Goal: Transaction & Acquisition: Purchase product/service

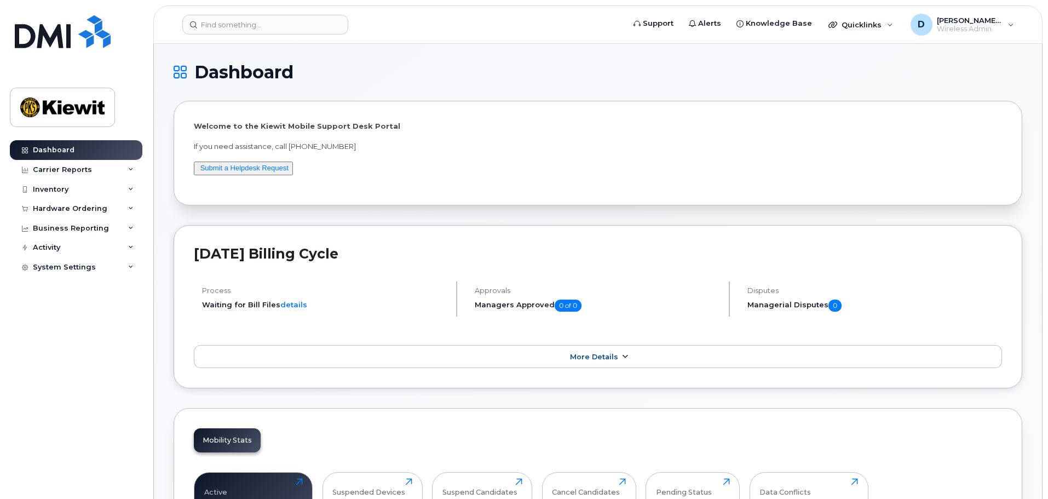
click at [604, 354] on span "More Details" at bounding box center [594, 357] width 48 height 8
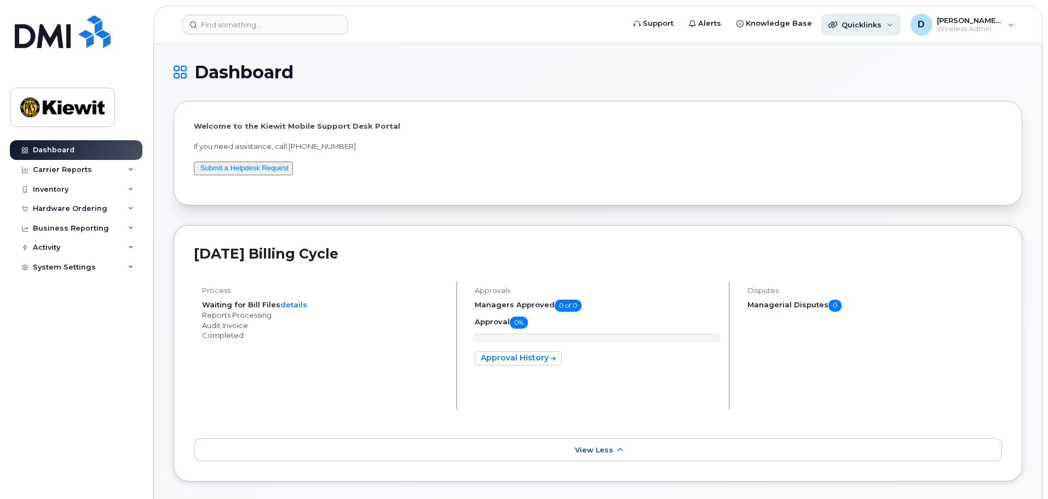
click at [894, 26] on div "Quicklinks" at bounding box center [861, 25] width 80 height 22
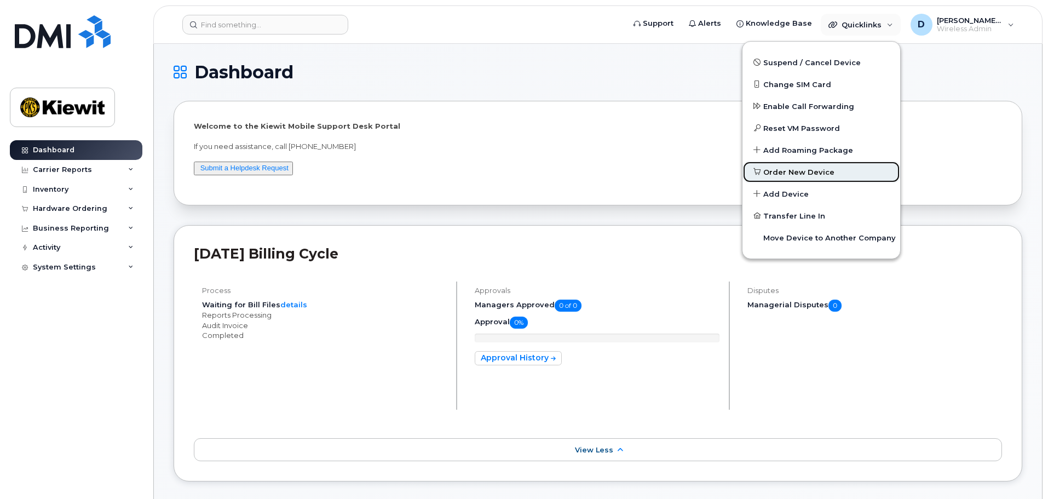
click at [816, 171] on span "Order New Device" at bounding box center [799, 172] width 71 height 11
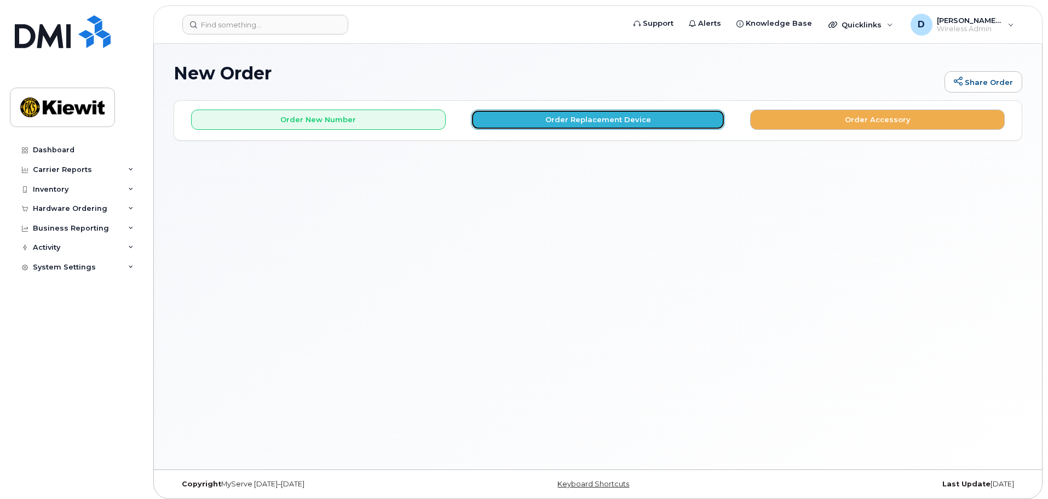
click at [601, 121] on button "Order Replacement Device" at bounding box center [598, 120] width 255 height 20
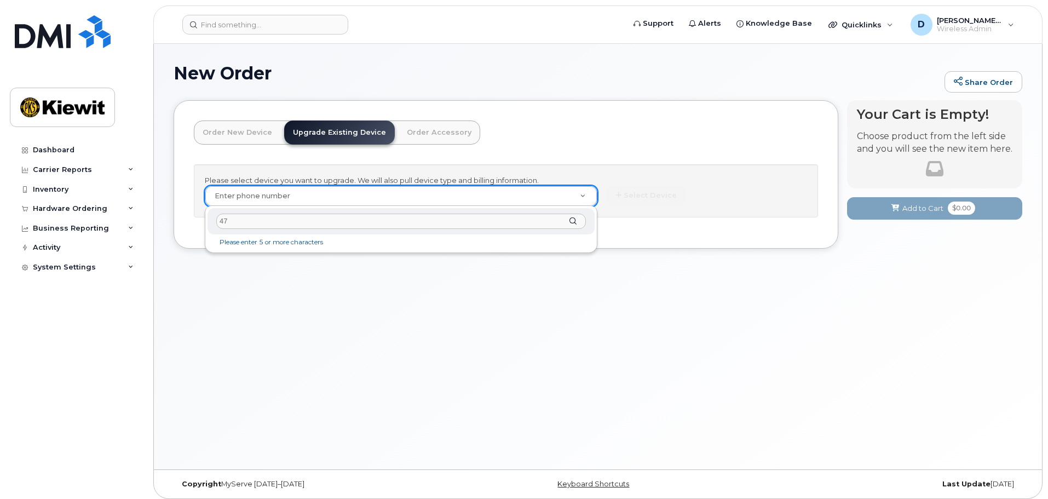
type input "4"
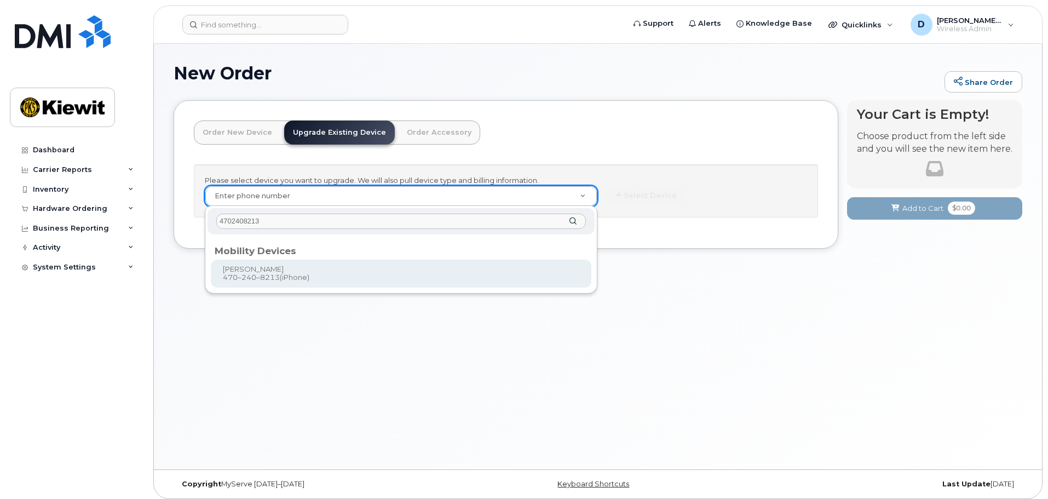
type input "4702408213"
type input "1120180"
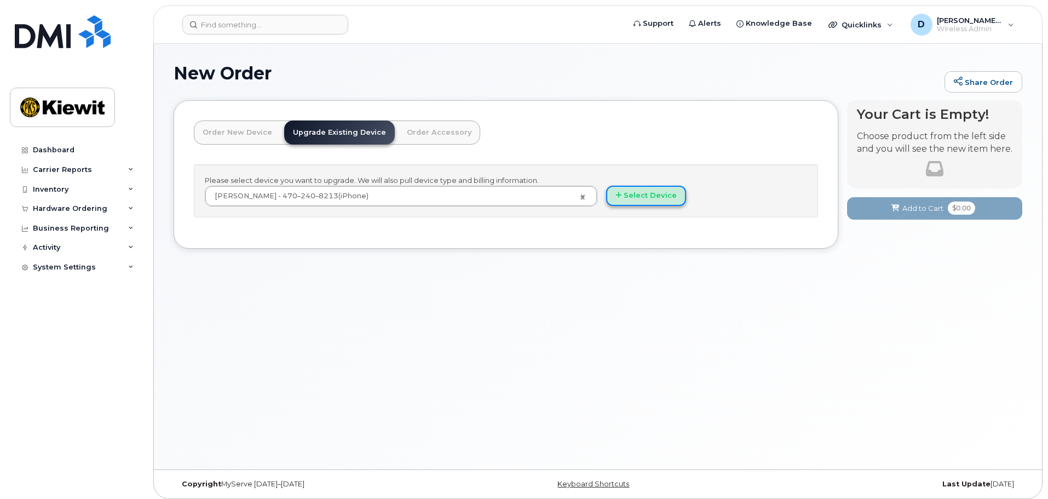
click at [629, 194] on button "Select Device" at bounding box center [646, 196] width 80 height 20
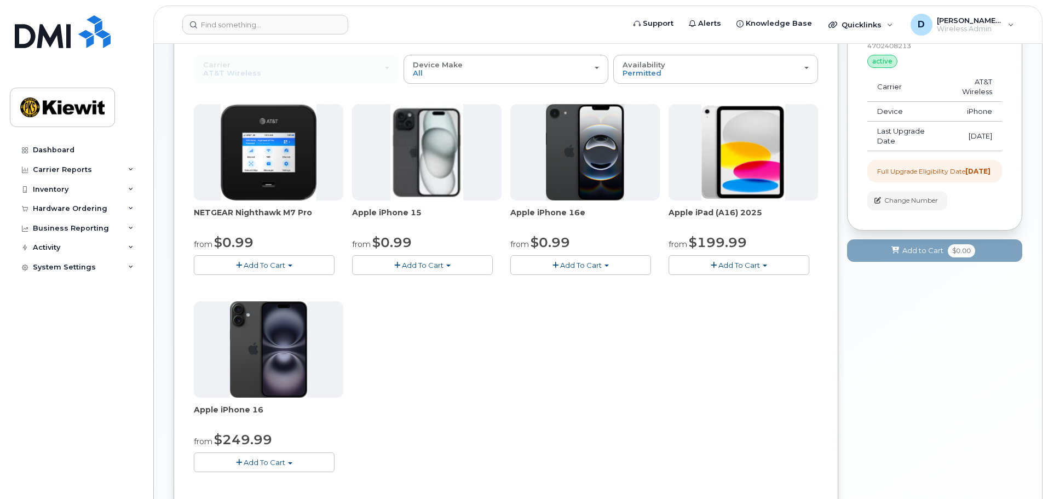
scroll to position [55, 0]
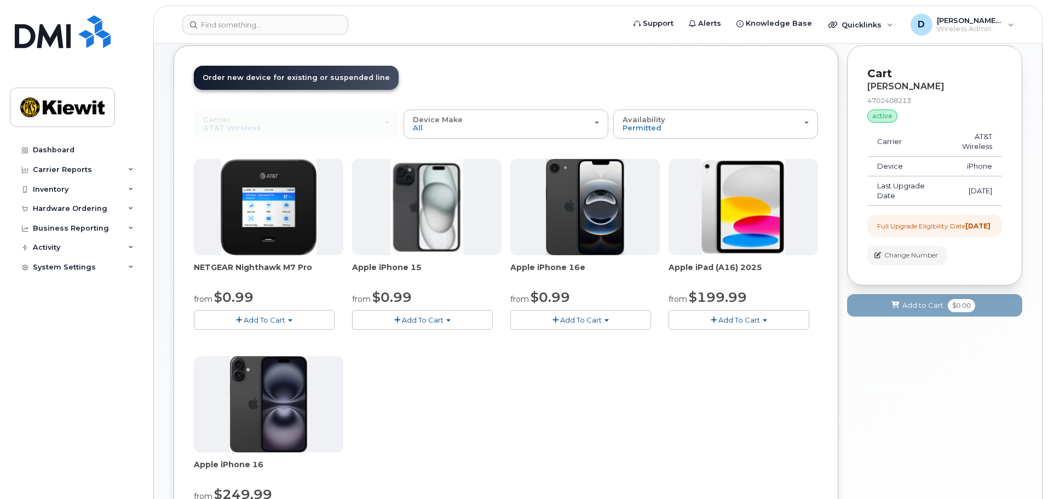
click at [400, 319] on span "button" at bounding box center [397, 320] width 6 height 7
click at [558, 369] on div "NETGEAR Nighthawk M7 Pro from $0.99 Add To Cart $0.99 - 2 Year Upgrade $449.99 …" at bounding box center [506, 352] width 624 height 386
click at [446, 320] on button "Add To Cart" at bounding box center [422, 319] width 141 height 19
click at [549, 363] on div "NETGEAR Nighthawk M7 Pro from $0.99 Add To Cart $0.99 - 2 Year Upgrade $449.99 …" at bounding box center [506, 352] width 624 height 386
drag, startPoint x: 549, startPoint y: 363, endPoint x: 537, endPoint y: 362, distance: 12.6
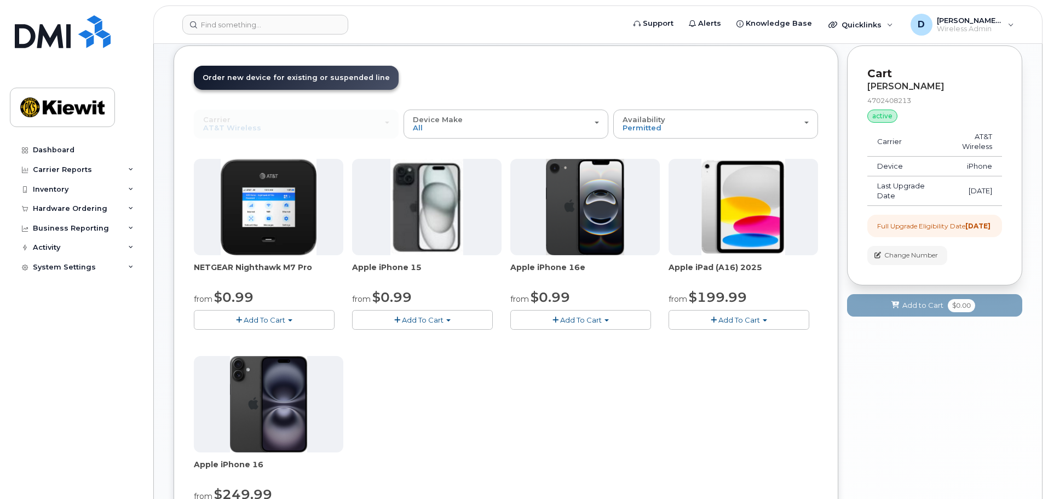
click at [537, 362] on div "NETGEAR Nighthawk M7 Pro from $0.99 Add To Cart $0.99 - 2 Year Upgrade $449.99 …" at bounding box center [506, 352] width 624 height 386
click at [768, 317] on button "Add To Cart" at bounding box center [739, 319] width 141 height 19
click at [491, 376] on div "NETGEAR Nighthawk M7 Pro from $0.99 Add To Cart $0.99 - 2 Year Upgrade $449.99 …" at bounding box center [506, 352] width 624 height 386
click at [600, 322] on span "Add To Cart" at bounding box center [581, 320] width 42 height 9
click at [452, 357] on div "NETGEAR Nighthawk M7 Pro from $0.99 Add To Cart $0.99 - 2 Year Upgrade $449.99 …" at bounding box center [506, 352] width 624 height 386
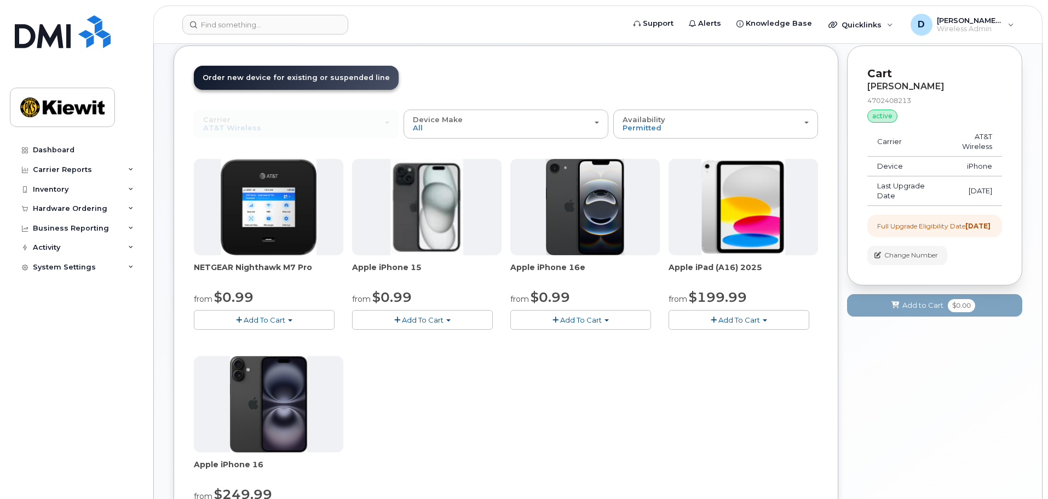
click at [448, 322] on button "Add To Cart" at bounding box center [422, 319] width 141 height 19
click at [454, 422] on div "NETGEAR Nighthawk M7 Pro from $0.99 Add To Cart $0.99 - 2 Year Upgrade $449.99 …" at bounding box center [506, 352] width 624 height 386
click at [456, 317] on button "Add To Cart" at bounding box center [422, 319] width 141 height 19
click at [455, 403] on div "NETGEAR Nighthawk M7 Pro from $0.99 Add To Cart $0.99 - 2 Year Upgrade $449.99 …" at bounding box center [506, 352] width 624 height 386
drag, startPoint x: 455, startPoint y: 403, endPoint x: 436, endPoint y: 397, distance: 19.4
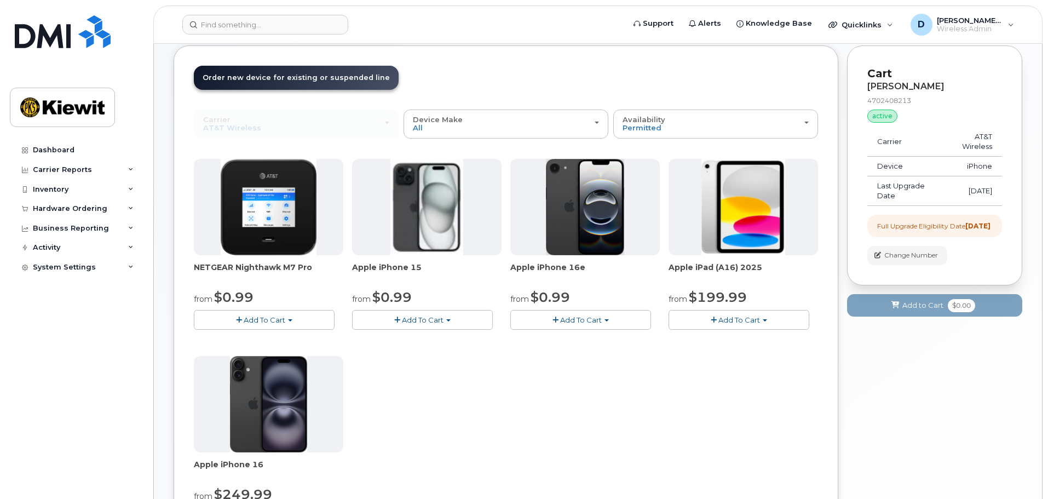
click at [436, 397] on div "NETGEAR Nighthawk M7 Pro from $0.99 Add To Cart $0.99 - 2 Year Upgrade $449.99 …" at bounding box center [506, 352] width 624 height 386
click at [450, 323] on button "Add To Cart" at bounding box center [422, 319] width 141 height 19
click at [486, 399] on div "NETGEAR Nighthawk M7 Pro from $0.99 Add To Cart $0.99 - 2 Year Upgrade $449.99 …" at bounding box center [506, 352] width 624 height 386
click at [449, 319] on button "Add To Cart" at bounding box center [422, 319] width 141 height 19
click at [530, 366] on div "NETGEAR Nighthawk M7 Pro from $0.99 Add To Cart $0.99 - 2 Year Upgrade $449.99 …" at bounding box center [506, 352] width 624 height 386
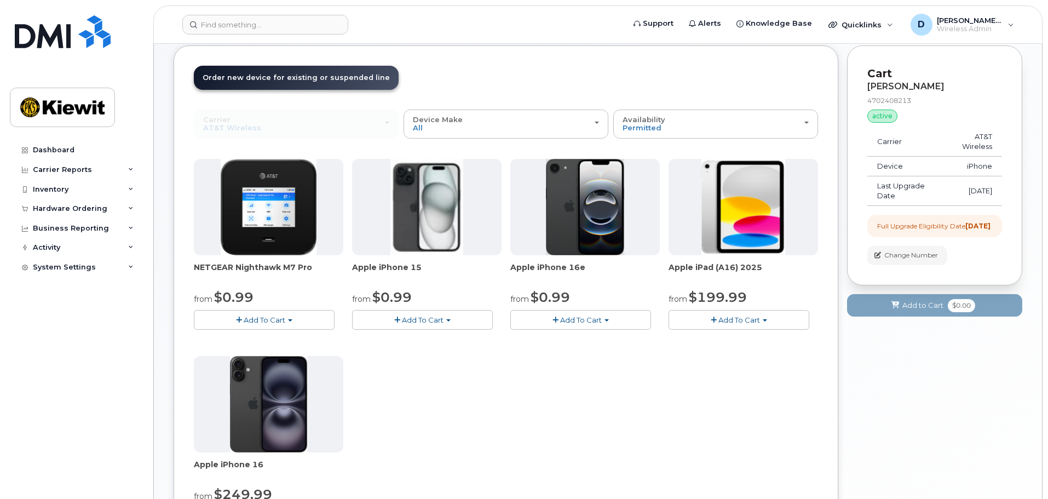
click at [448, 320] on span "button" at bounding box center [448, 320] width 4 height 2
click at [436, 340] on link "$0.99 - 2 Year Upgrade (128GB)" at bounding box center [423, 341] width 137 height 14
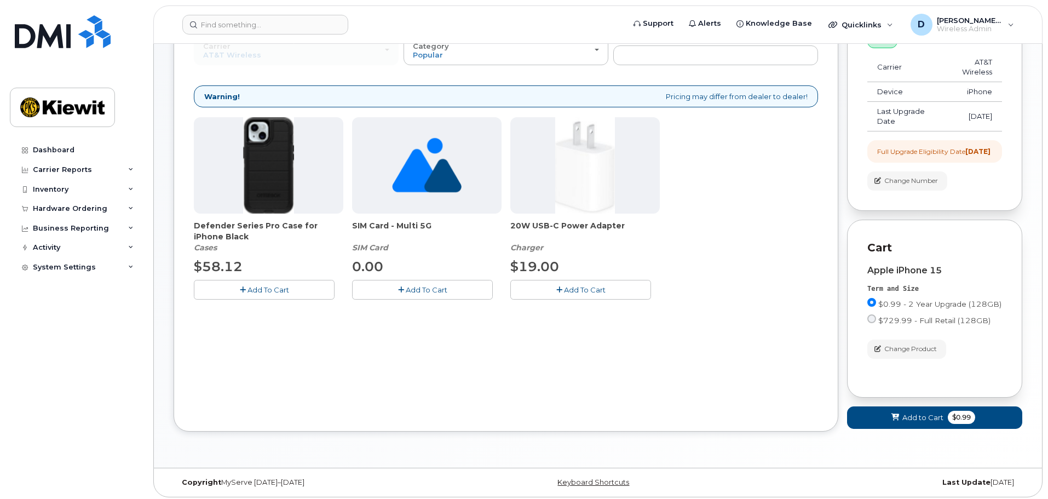
scroll to position [142, 0]
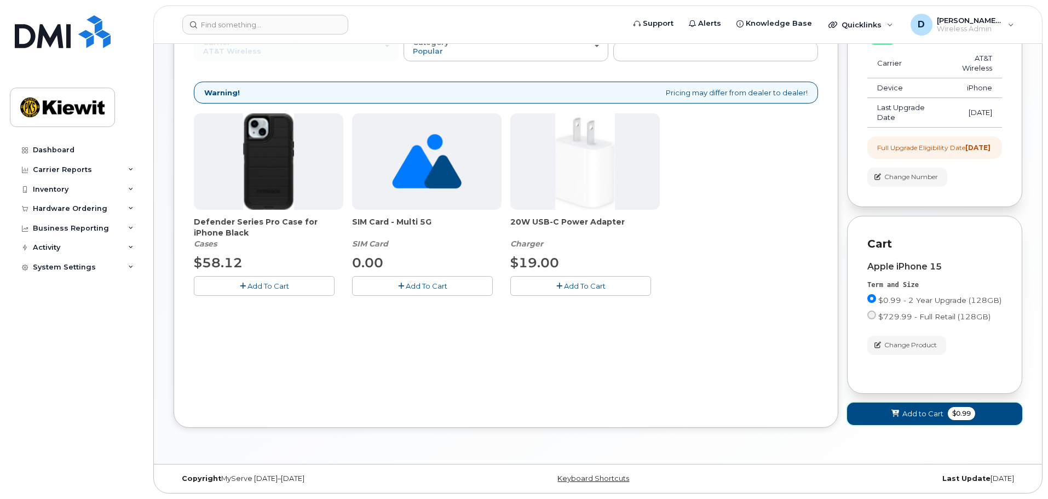
click at [915, 411] on span "Add to Cart" at bounding box center [923, 414] width 41 height 10
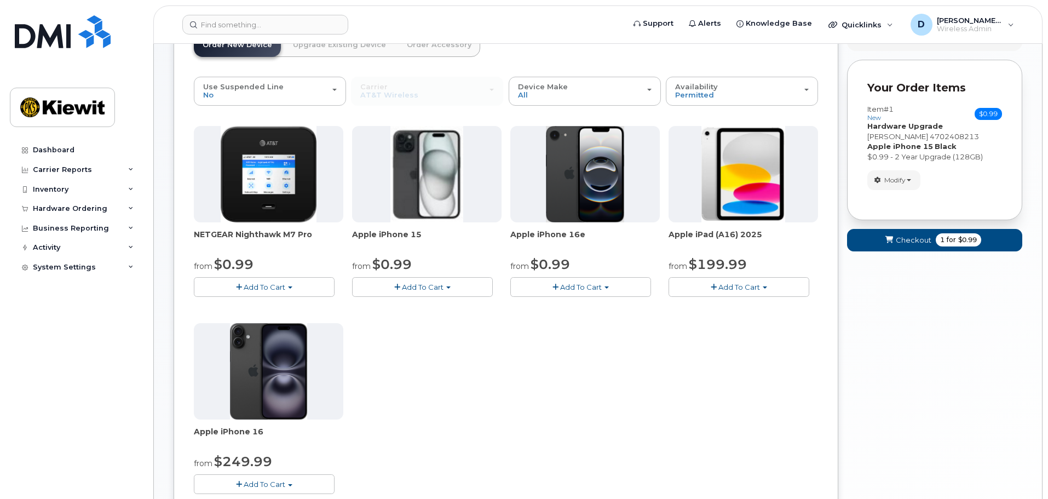
scroll to position [33, 0]
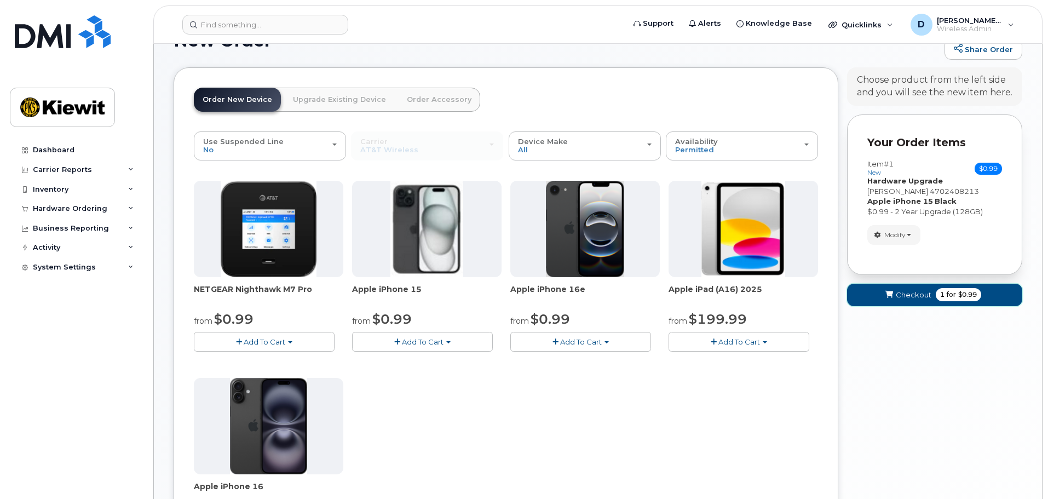
click at [904, 295] on span "Checkout" at bounding box center [914, 295] width 36 height 10
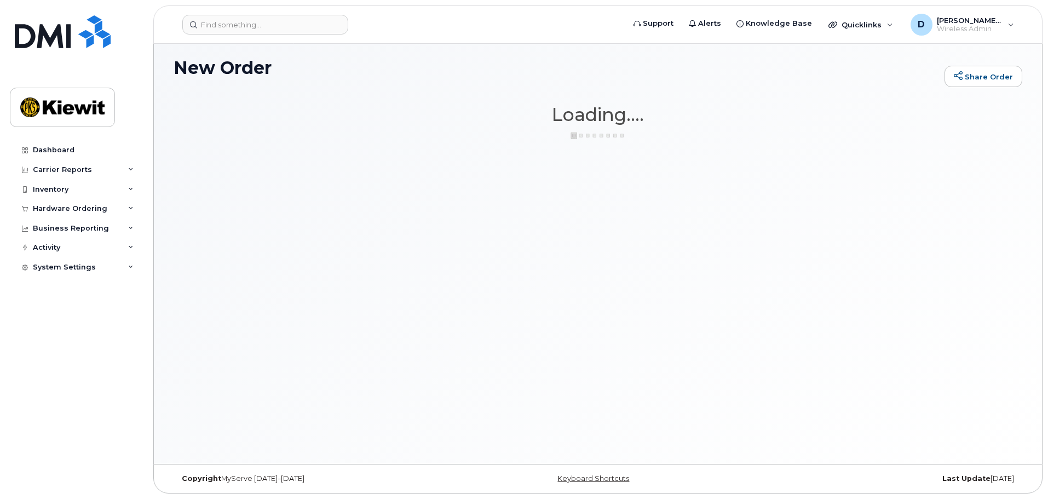
scroll to position [5, 0]
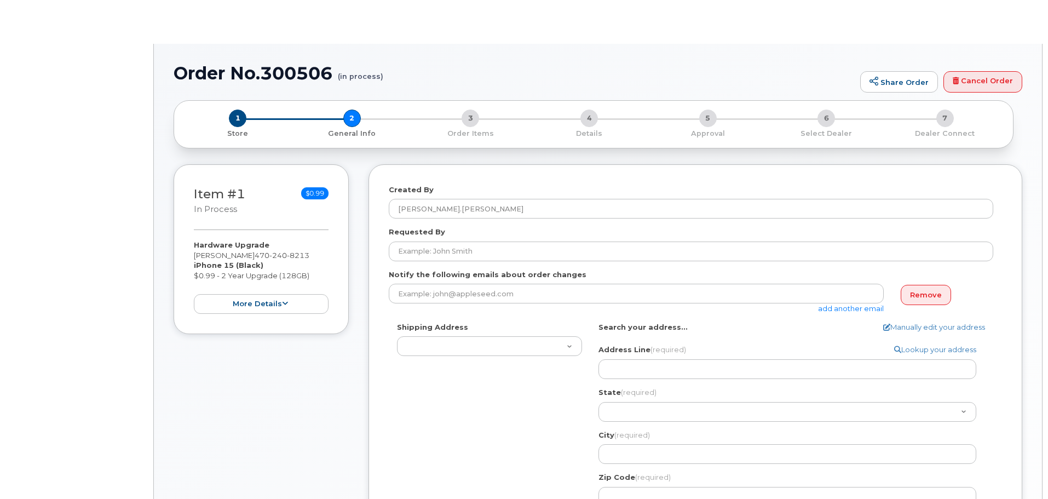
select select
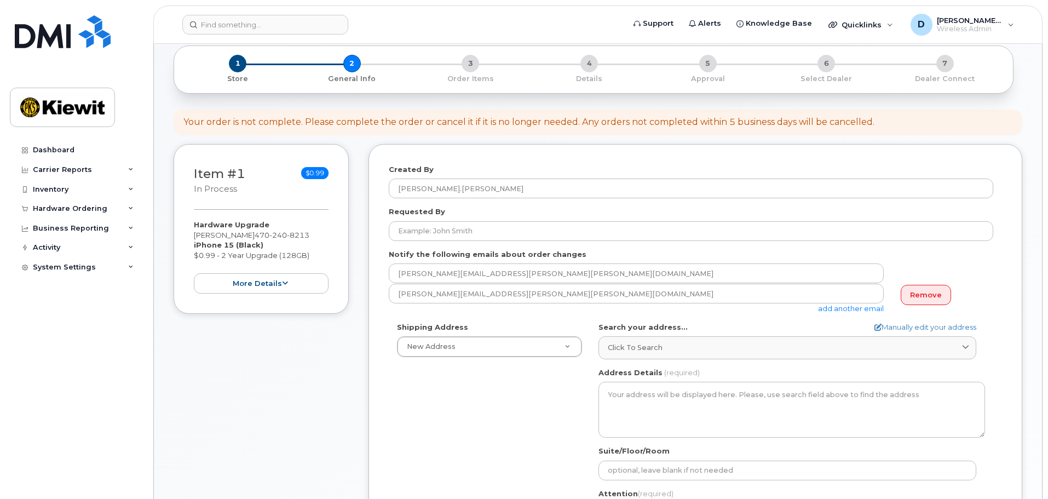
scroll to position [110, 0]
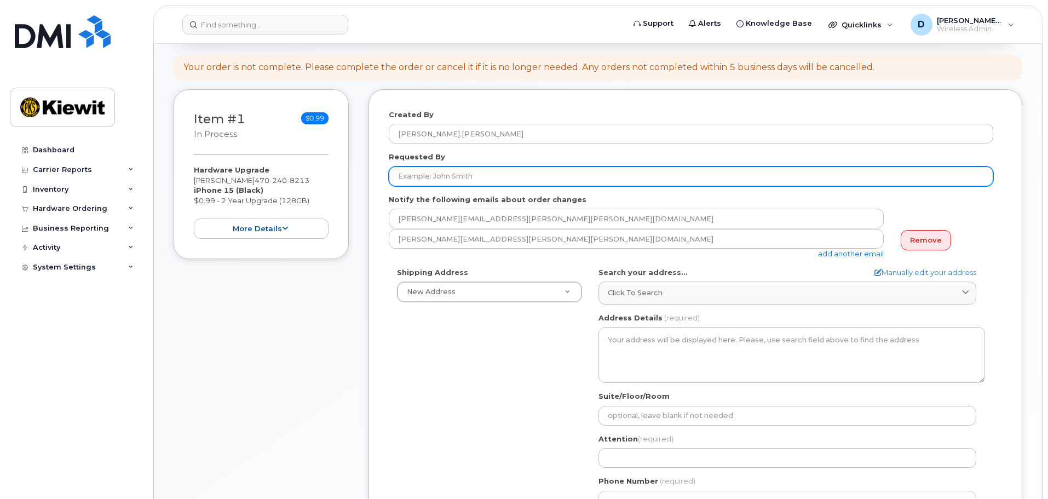
click at [426, 180] on input "Requested By" at bounding box center [691, 177] width 605 height 20
type input "[PERSON_NAME]"
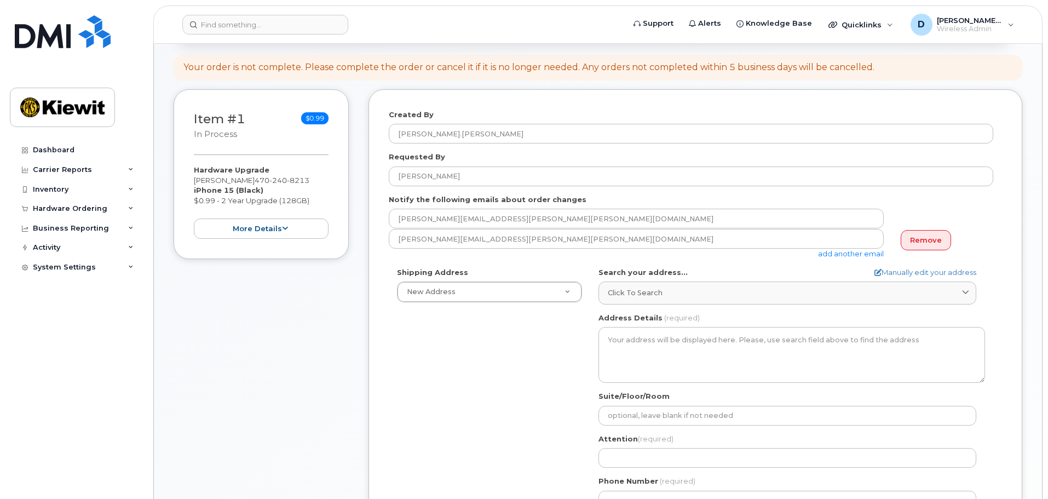
click at [842, 256] on link "add another email" at bounding box center [851, 253] width 66 height 9
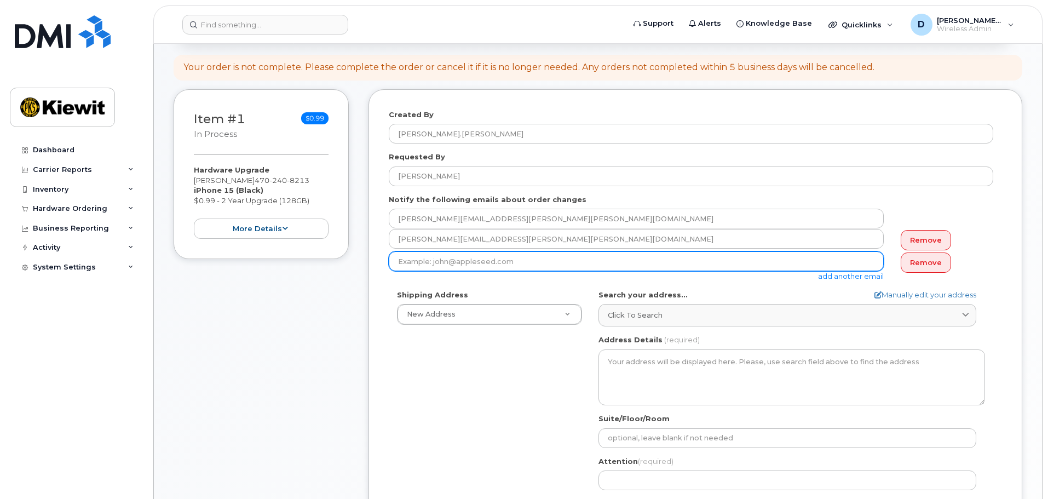
click at [525, 265] on input "email" at bounding box center [636, 261] width 495 height 20
type input "[PERSON_NAME][EMAIL_ADDRESS][PERSON_NAME][PERSON_NAME][DOMAIN_NAME]"
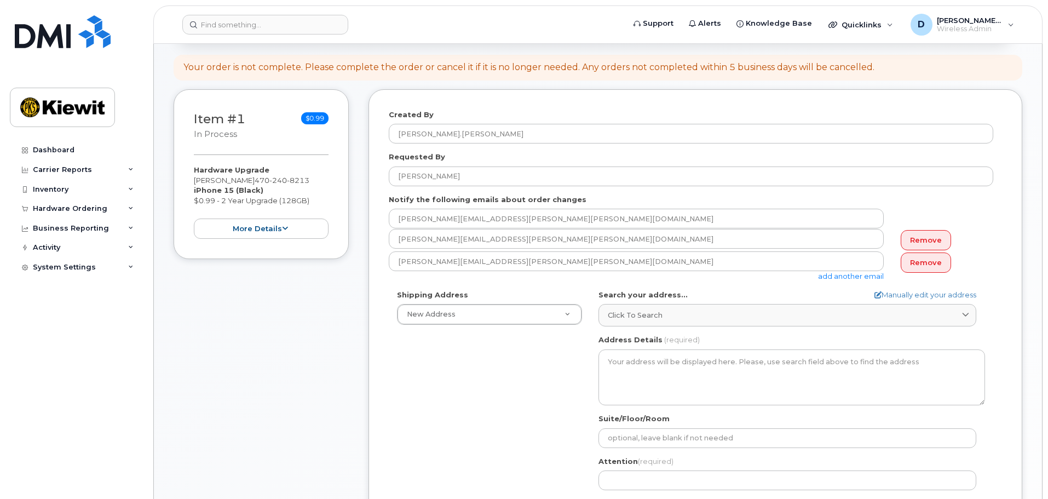
click at [515, 283] on form "Created By Derek.Hammann Requested By Joshua Nielsen Notify the following email…" at bounding box center [695, 340] width 613 height 460
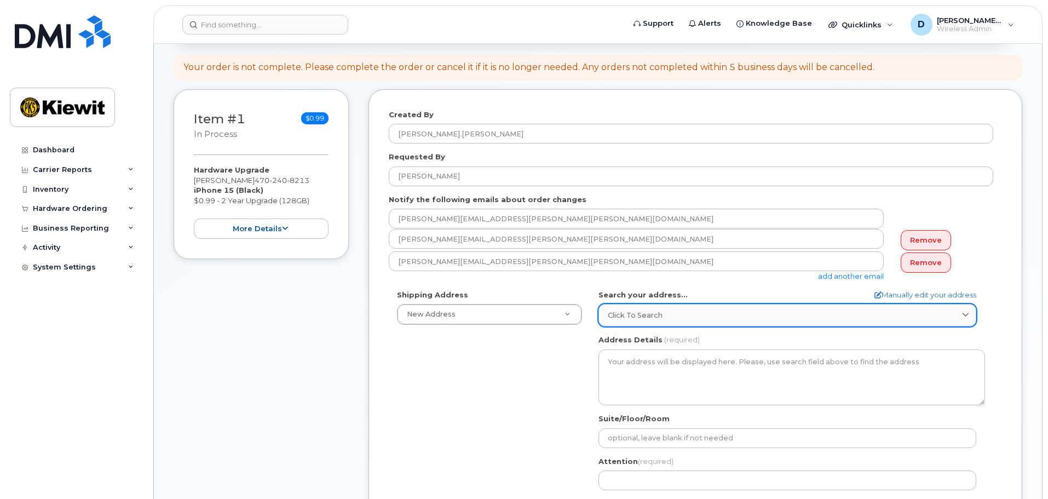
click at [967, 314] on icon at bounding box center [965, 315] width 7 height 7
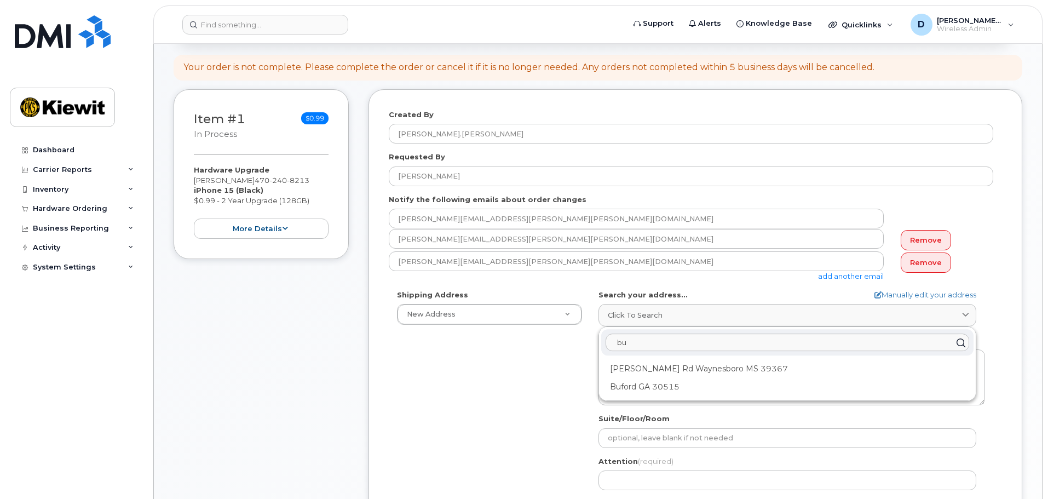
type input "b"
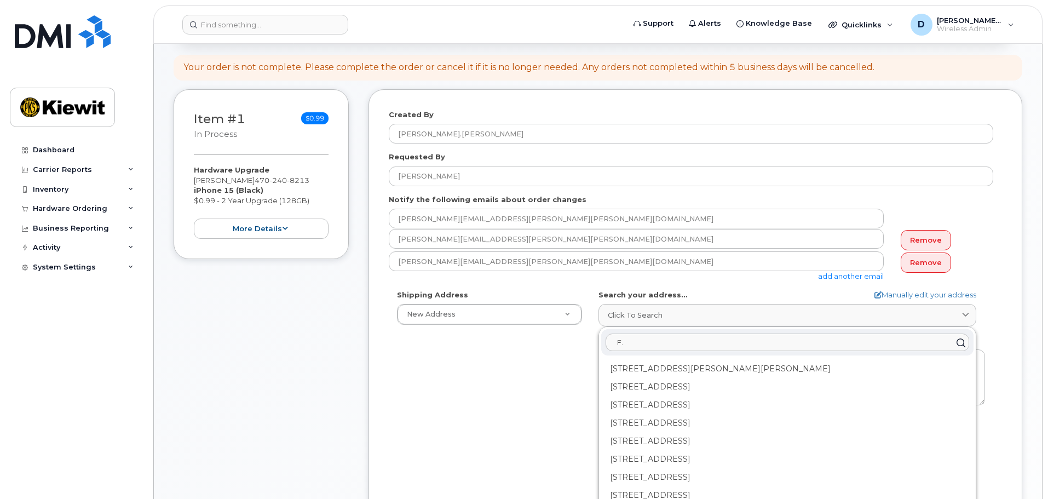
type input "F"
type input "1"
click at [656, 344] on input "text" at bounding box center [788, 343] width 364 height 18
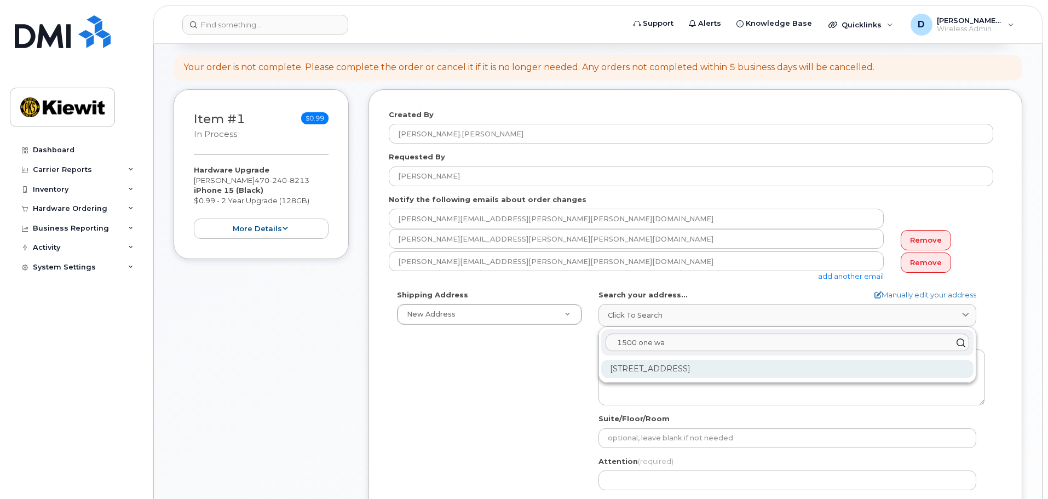
type input "1500 one wa"
click at [666, 371] on div "1500 One Water Way Buford GA 30519-5743" at bounding box center [787, 369] width 372 height 18
select select
type textarea "1500 One Water Way BUFORD GA 30519-5743 UNITED STATES"
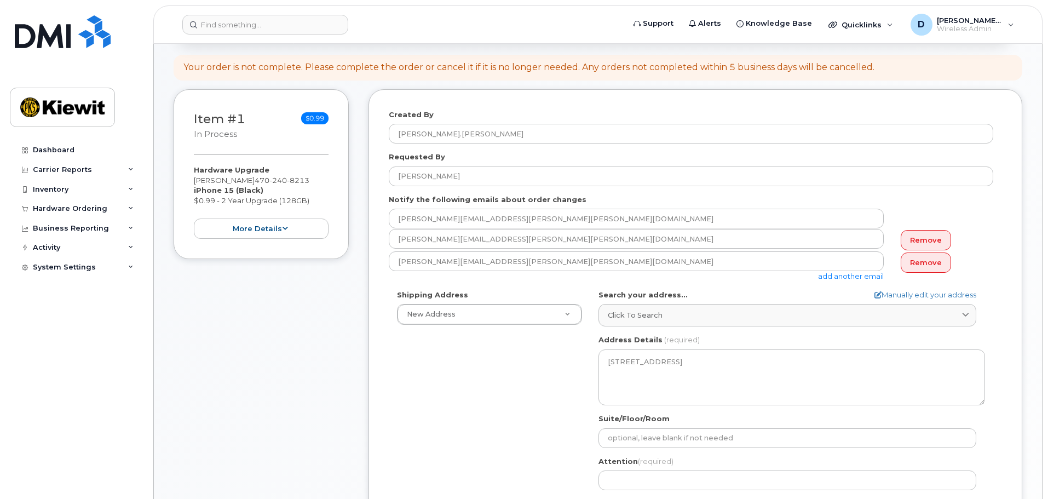
click at [561, 385] on div "Shipping Address New Address New Address GA Buford Search your address... Manua…" at bounding box center [691, 415] width 605 height 251
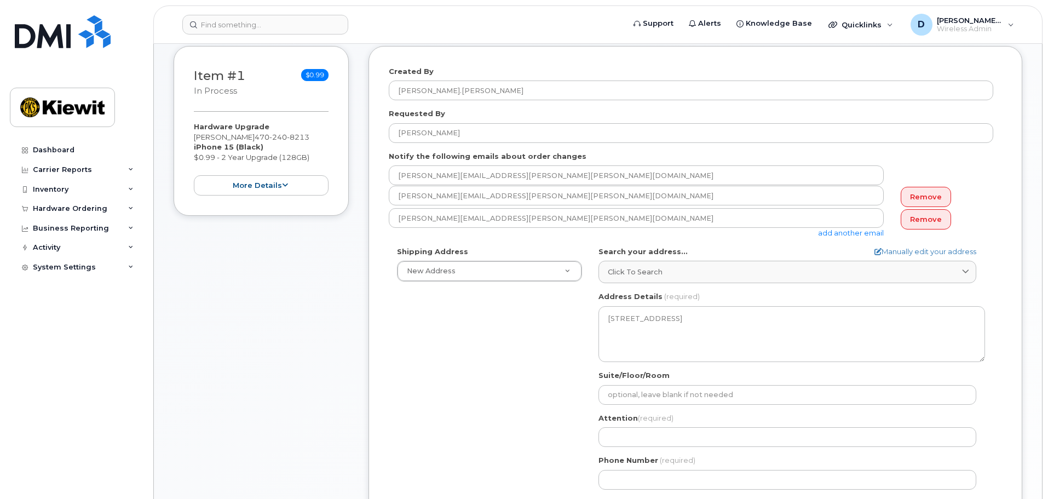
scroll to position [219, 0]
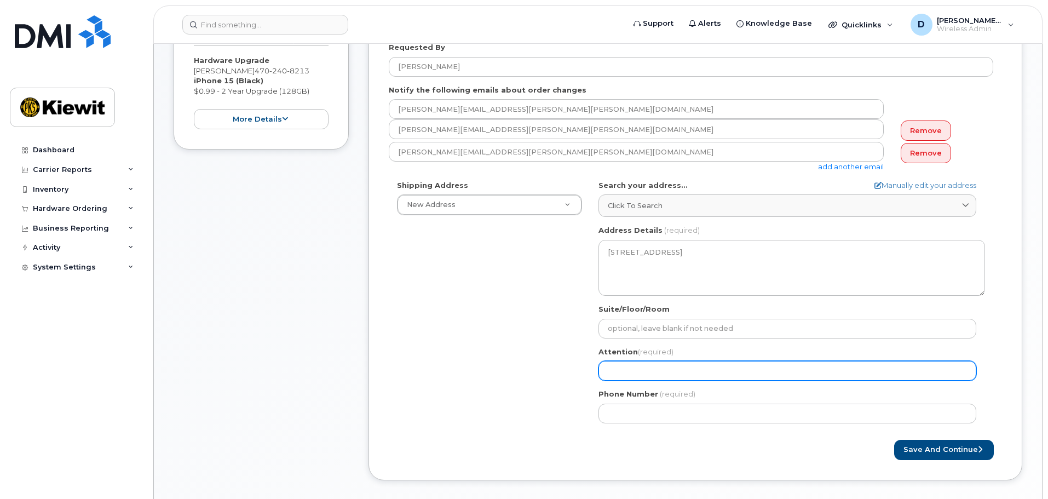
click at [621, 366] on input "Attention (required)" at bounding box center [788, 371] width 378 height 20
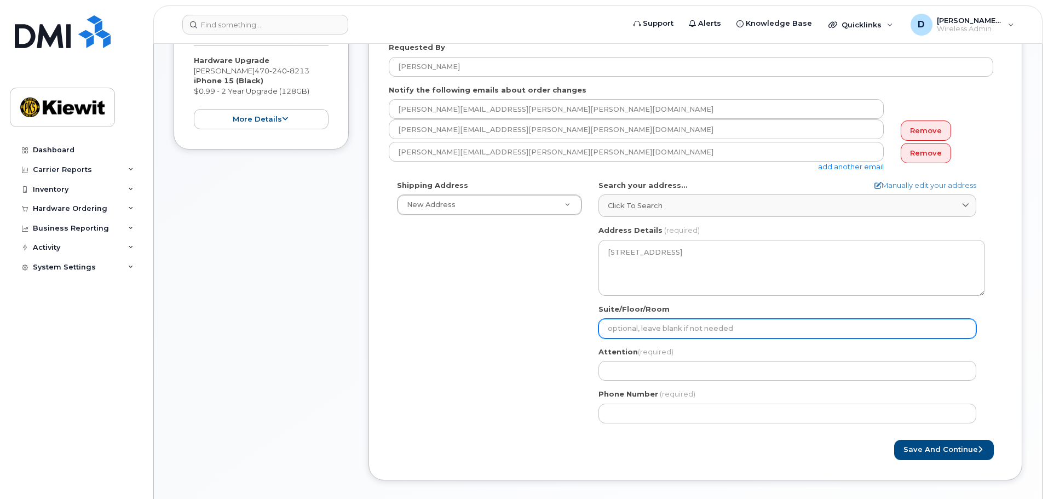
click at [616, 328] on input "Suite/Floor/Room" at bounding box center [788, 329] width 378 height 20
select select
type input "D"
select select
type input "De"
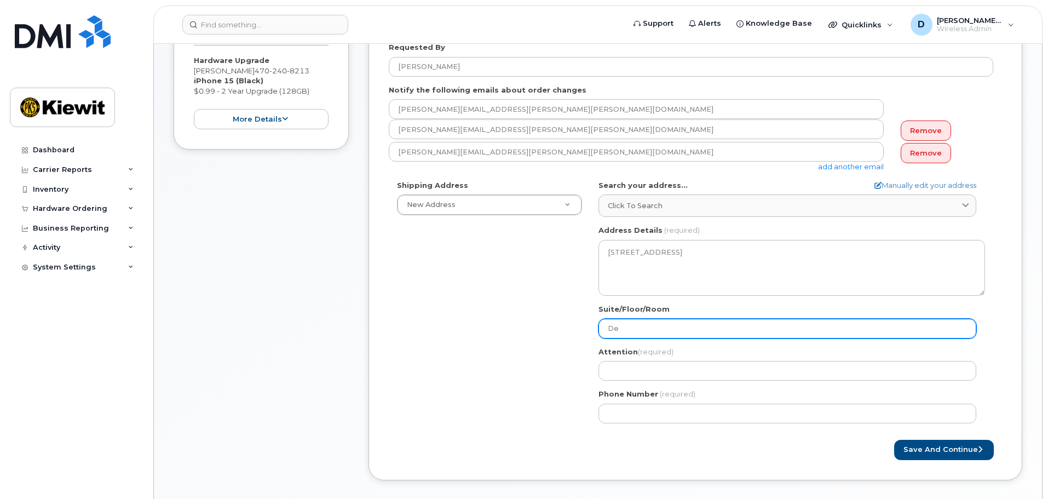
select select
type input "Del"
select select
type input "Deli"
select select
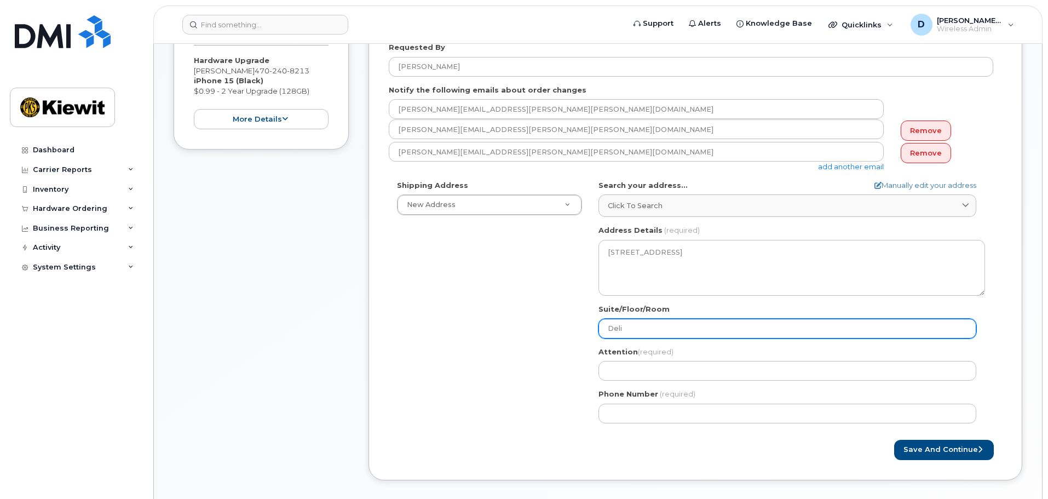
type input "Deliv"
select select
type input "Delive"
select select
type input "Deliver"
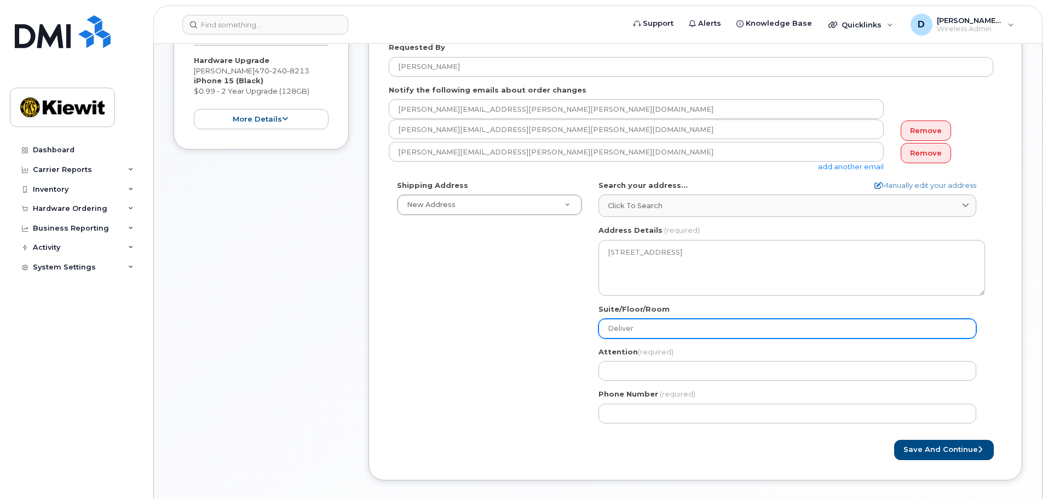
select select
type input "Deliver t"
select select
type input "Deliver to"
select select
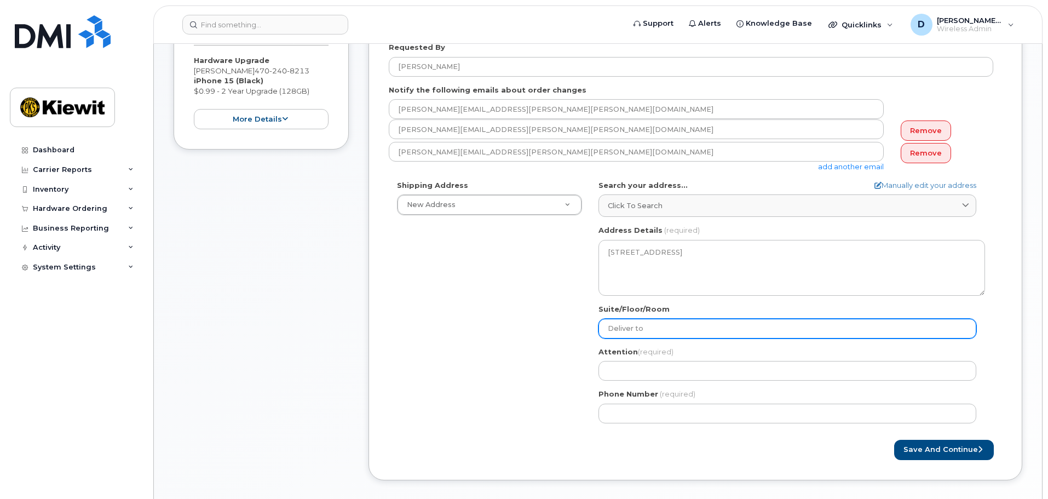
type input "Deliver to t"
select select
type input "Deliver to th"
select select
type input "Deliver to the"
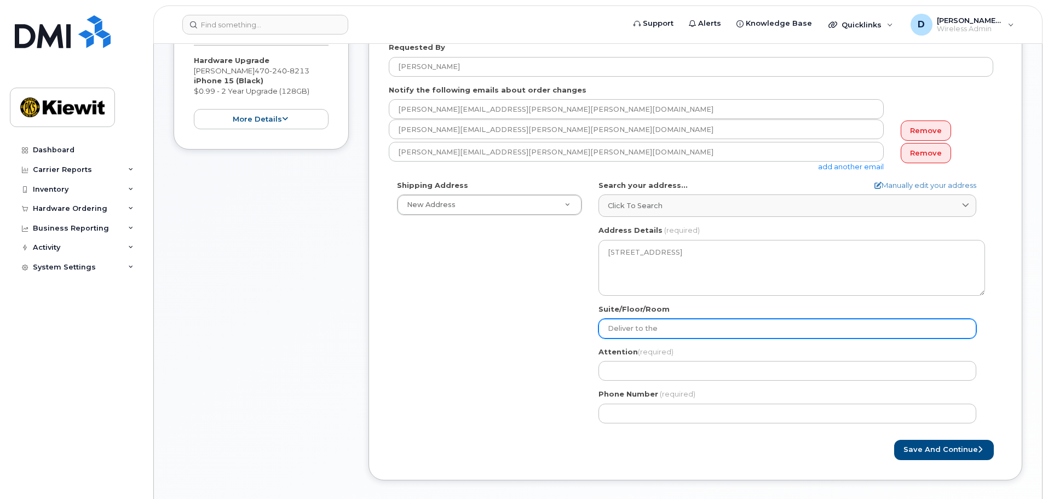
select select
type input "Deliver to the T"
select select
type input "Deliver to the Tr"
select select
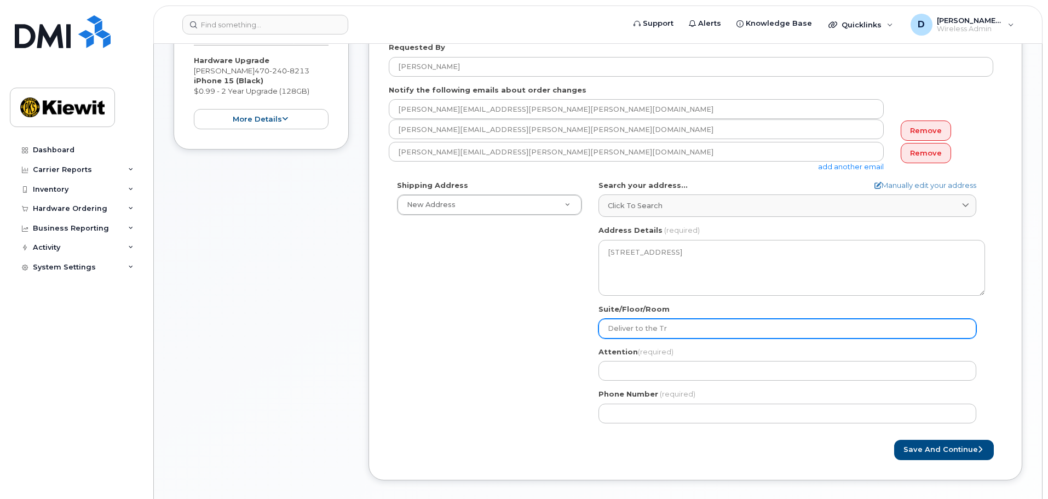
type input "Deliver to the Tri"
select select
type input "Deliver to the Tr"
select select
type input "Deliver to the Tra"
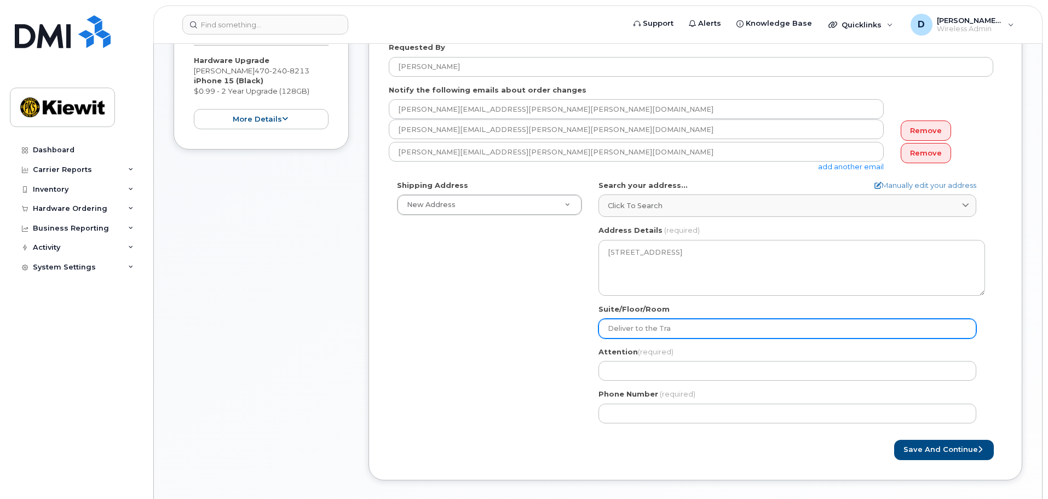
select select
type input "Deliver to the Trai"
select select
type input "Deliver to the Trail"
select select
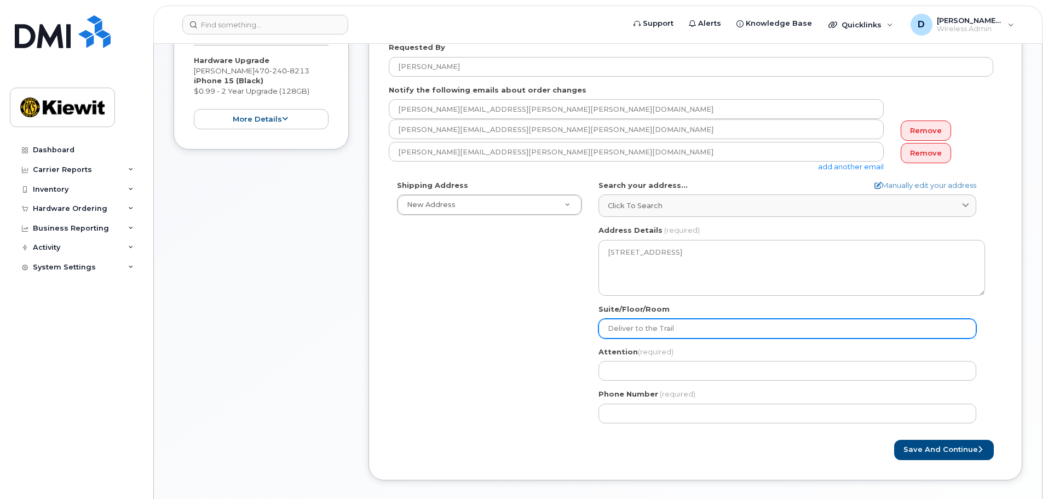
type input "Deliver to the Traile"
select select
type input "Deliver to the Trailer"
select select
type input "Deliver to the Trailer a"
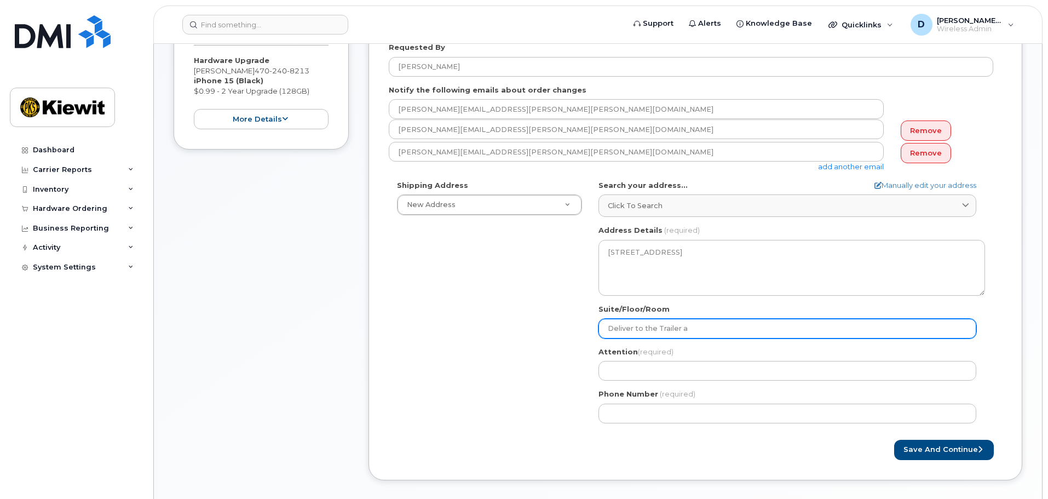
select select
type input "Deliver to the Trailer at"
select select
type input "Deliver to the Trailer at t"
select select
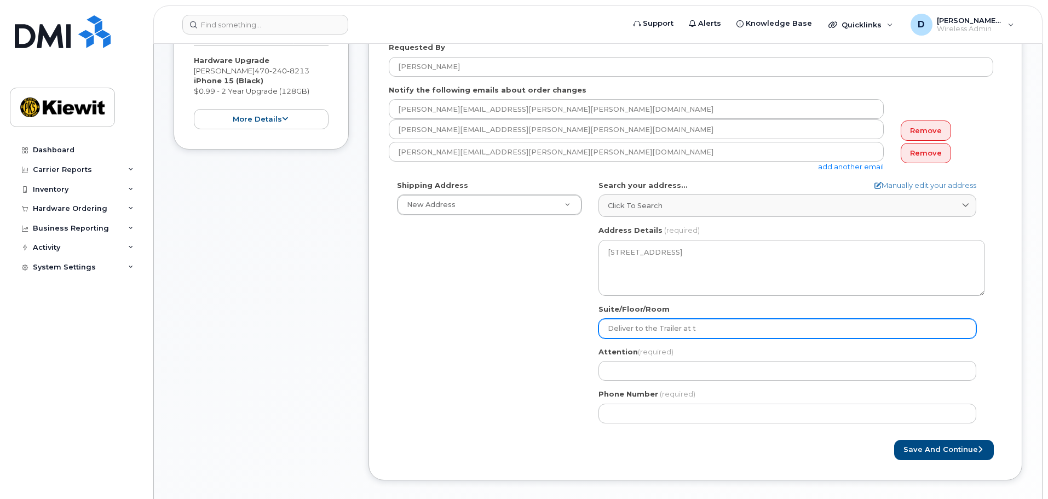
type input "Deliver to the Trailer at th"
select select
type input "Deliver to the Trailer at the"
select select
type input "Deliver to the Trailer at the t"
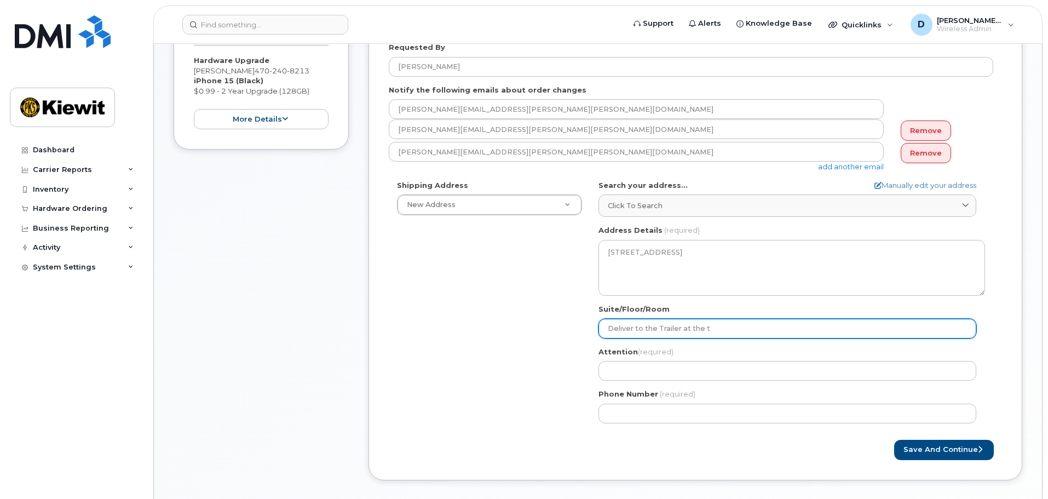
select select
type input "Deliver to the Trailer at the to"
select select
type input "Deliver to the Trailer at the top"
select select
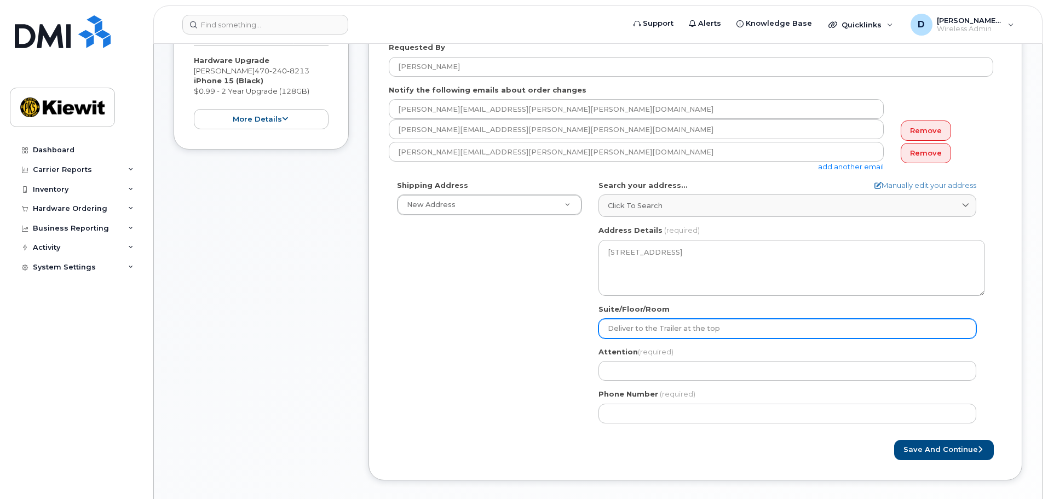
type input "Deliver to the Trailer at the top o"
select select
type input "Deliver to the Trailer at the top"
select select
type input "Deliver to the Trailer at the to"
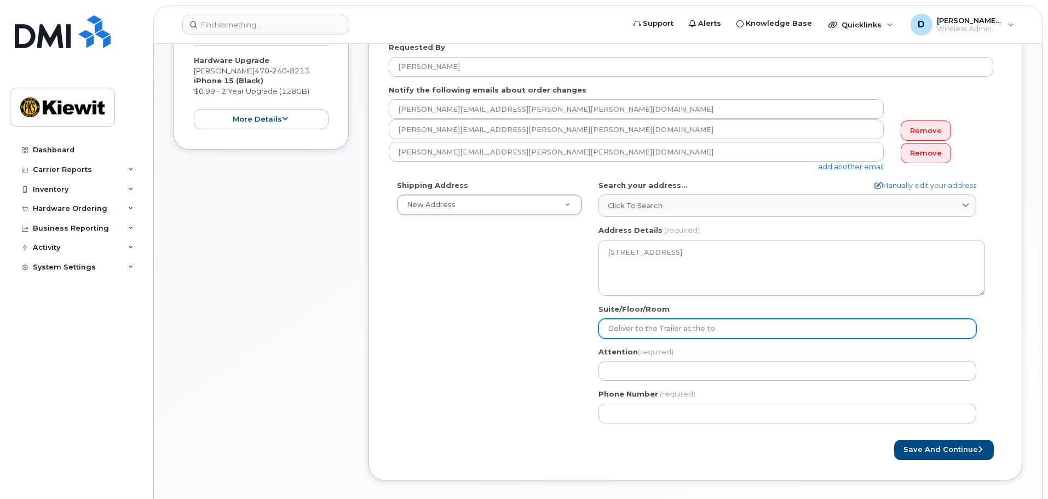
select select
type input "Deliver to the Trailer at the t"
select select
type input "Deliver to the Trailer at the"
select select
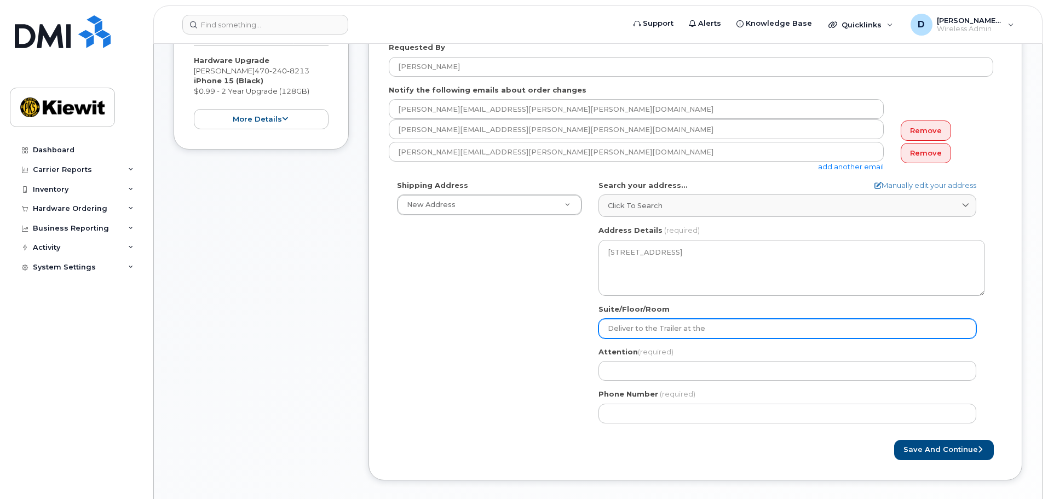
type input "Deliver to the Trailer at th"
select select
type input "Deliver to the Trailer at t"
select select
type input "Deliver to the Trailer at"
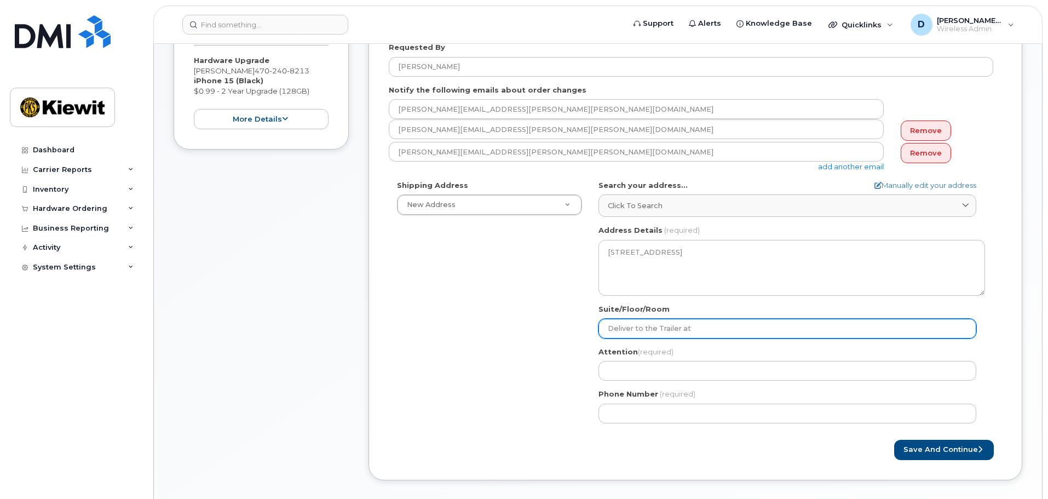
select select
type input "Deliver to the Trailer a"
select select
type input "Deliver to the Trailer"
select select
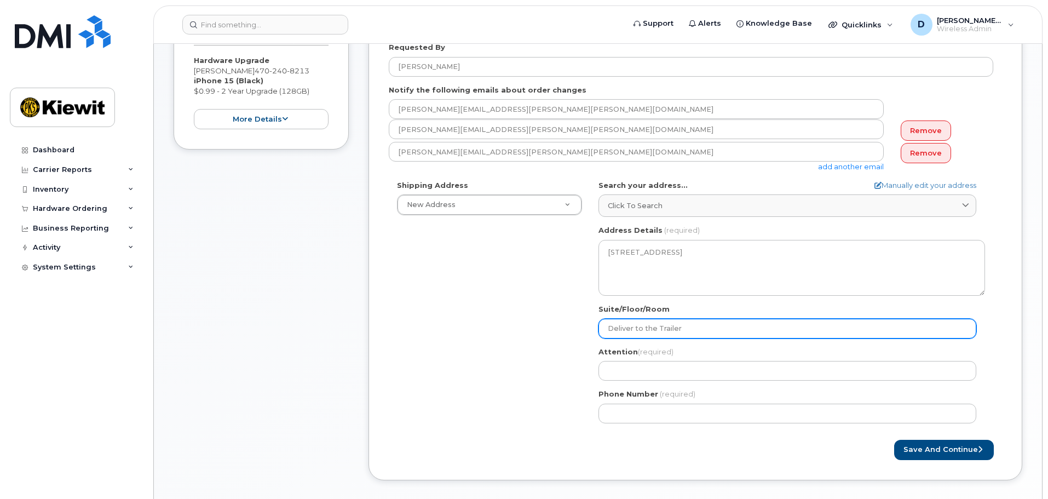
type input "Deliver to the Traile"
select select
type input "Deliver to the Trail"
select select
type input "Deliver to the Trai"
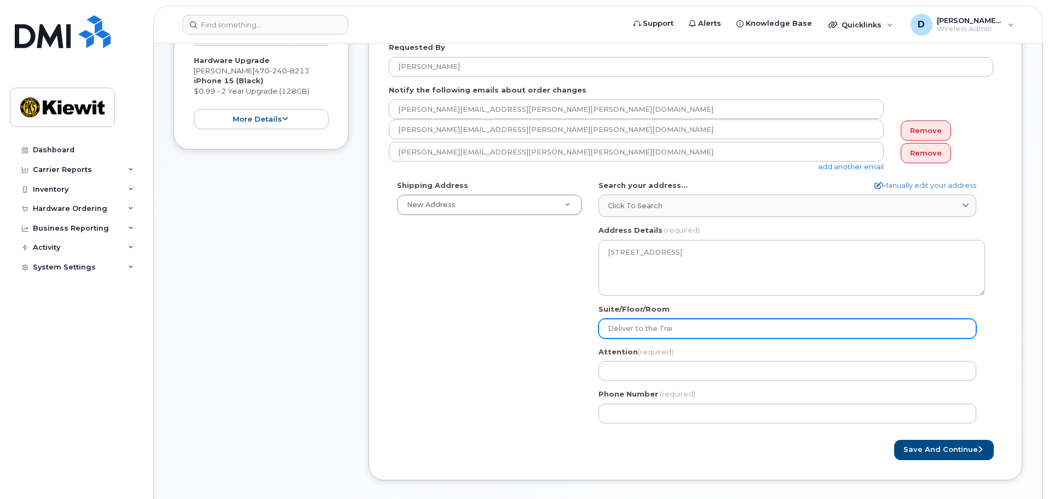
select select
type input "Deliver to the Tra"
select select
type input "Deliver to the Tr"
select select
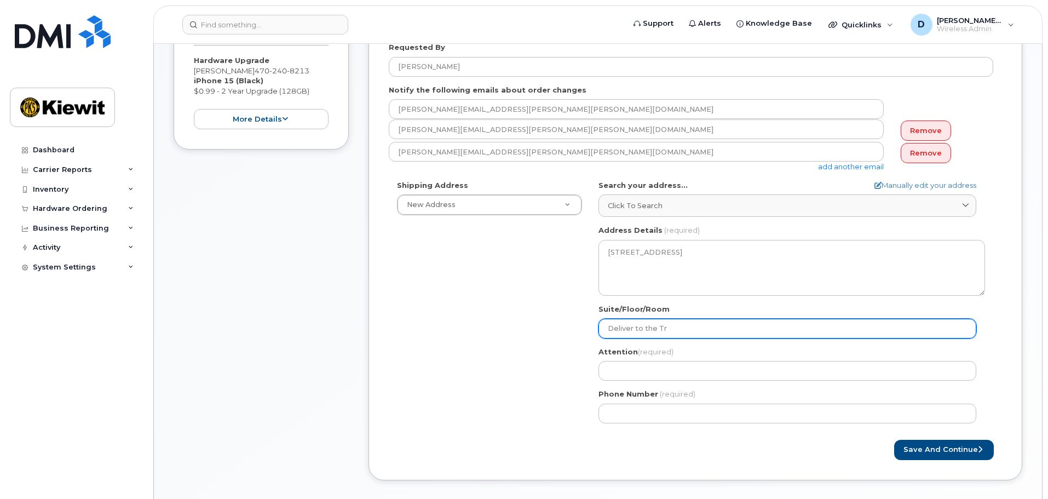
type input "Deliver to the T"
select select
type input "Deliver to the"
select select
type input "Deliver to th"
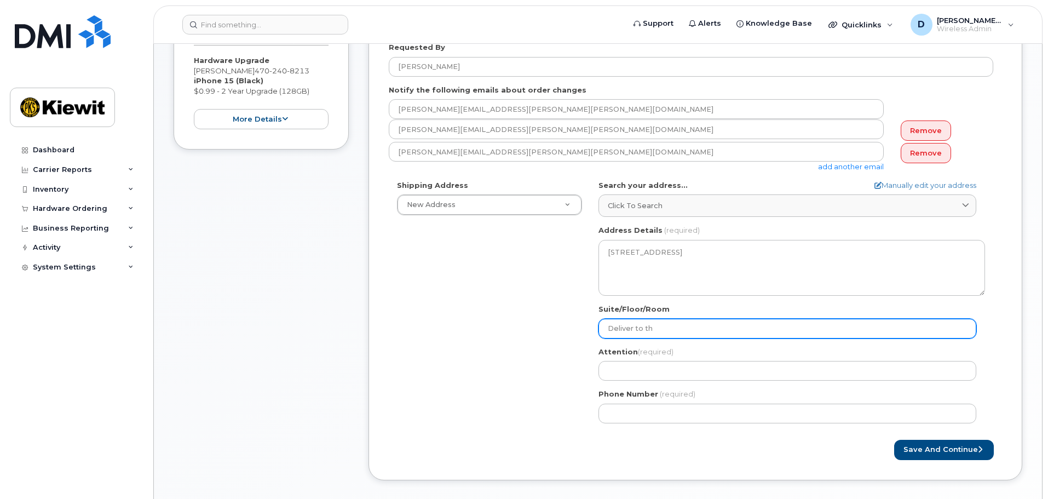
select select
type input "Deliver to t"
select select
type input "Deliver to"
select select
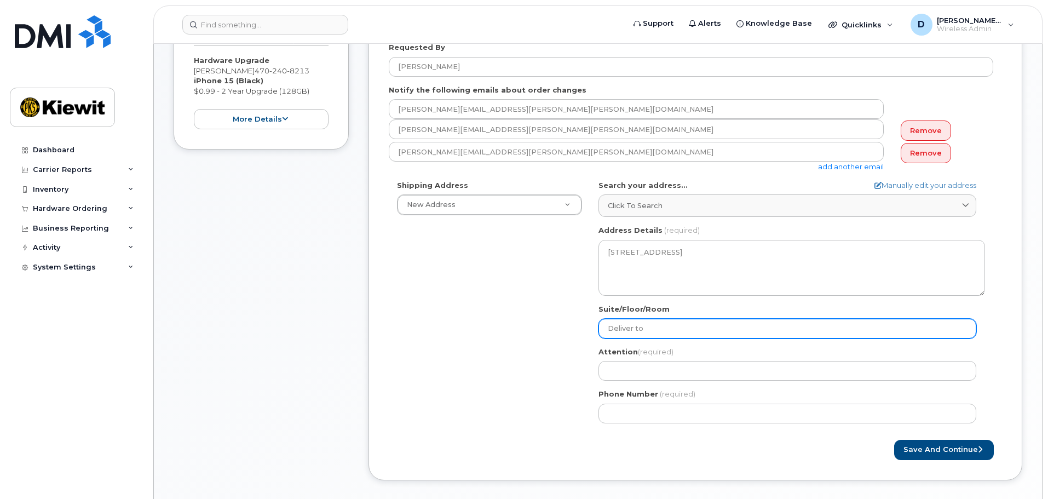
type input "Deliver t"
select select
type input "Deliver"
select select
type input "Delive"
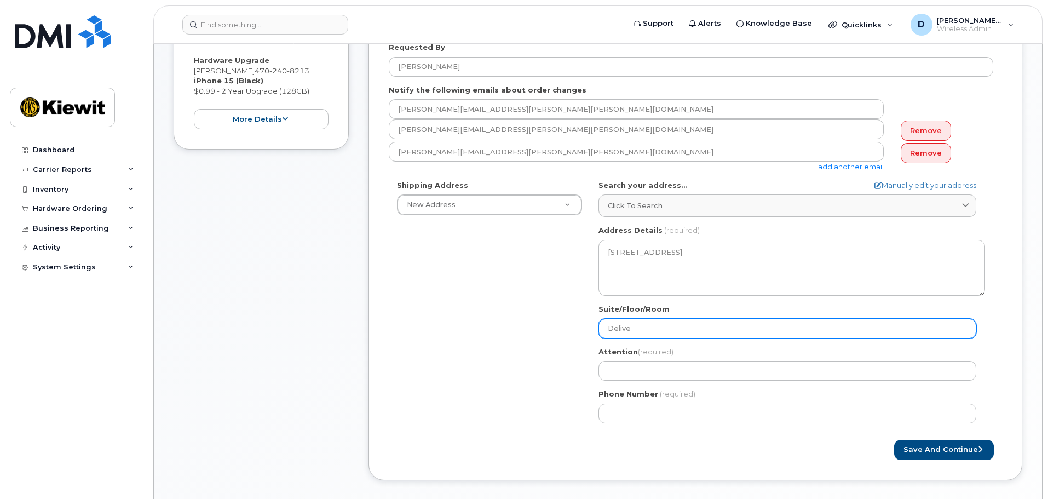
select select
type input "Deliv"
select select
type input "Deli"
select select
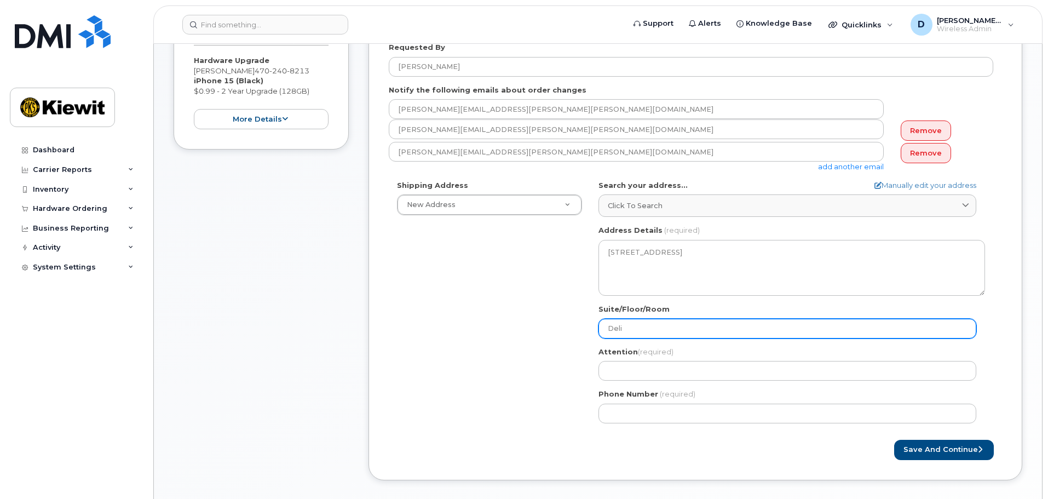
type input "Del"
select select
type input "De"
select select
type input "D"
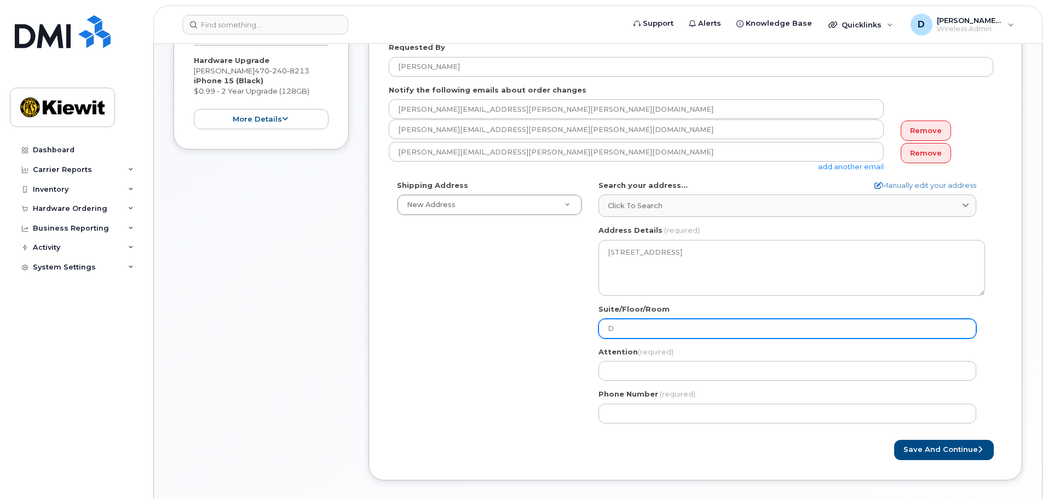
select select
type input "T"
select select
type input "Tr"
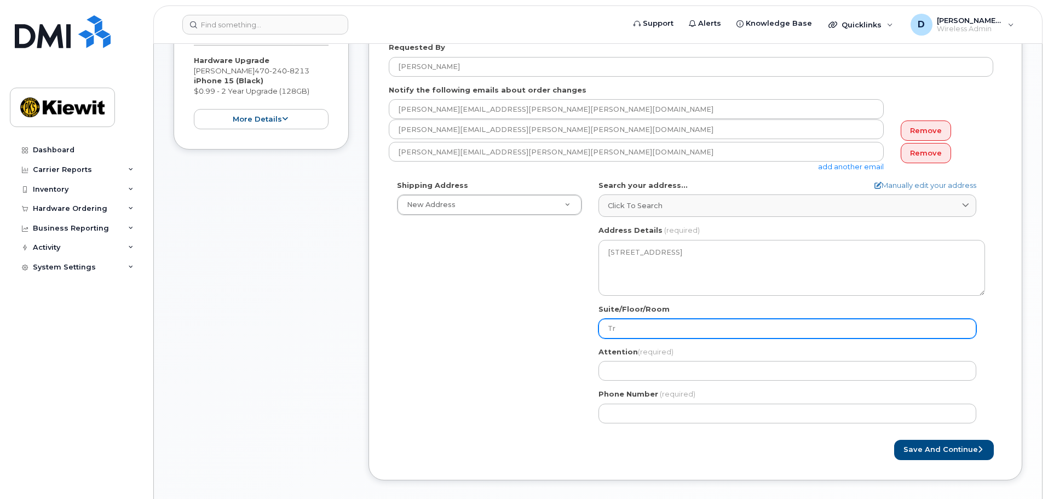
select select
type input "Tra"
select select
type input "Tr"
select select
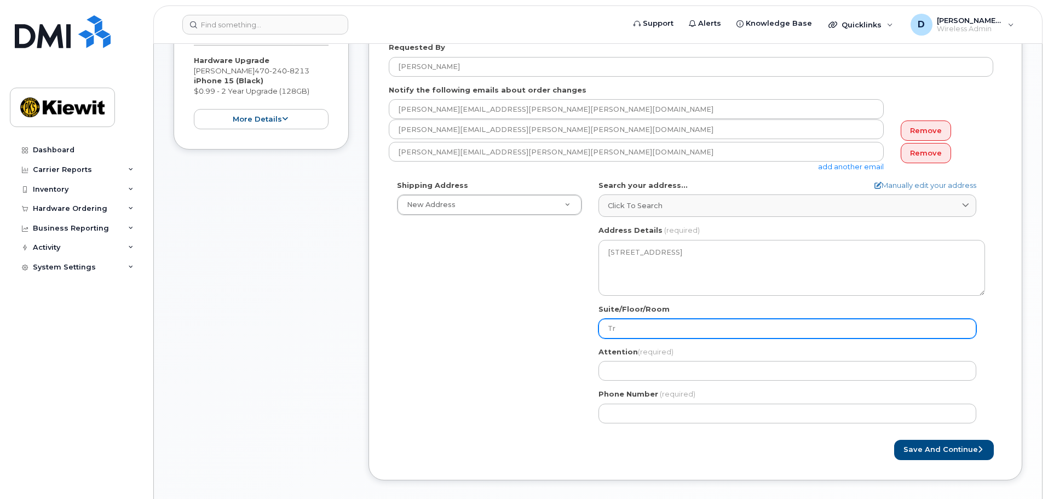
type input "T"
select select
type input "T"
select select
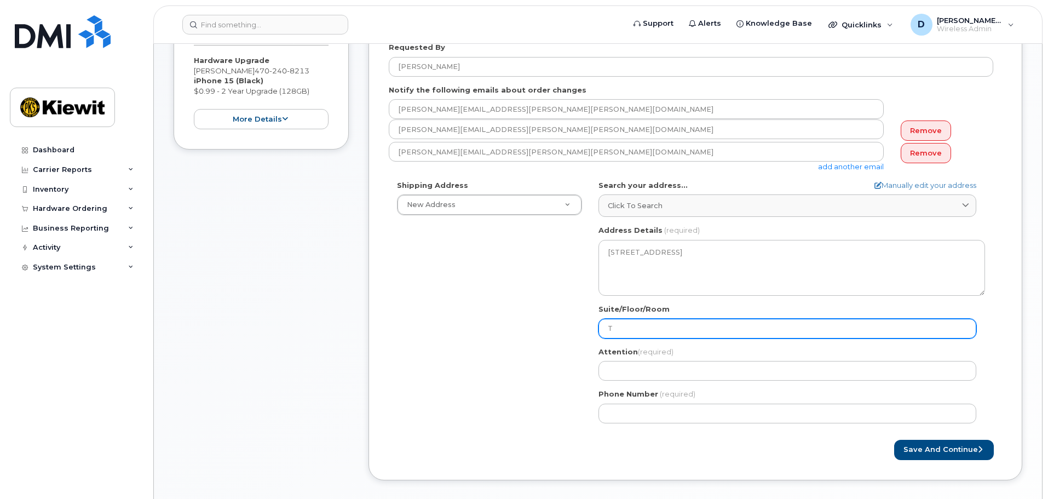
type input "Tr"
select select
type input "Tra"
select select
type input "Trai"
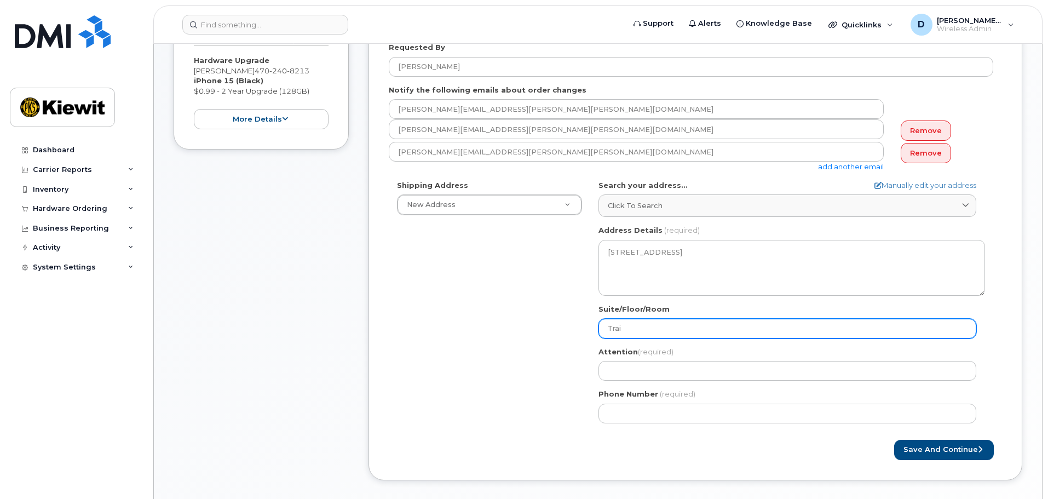
select select
type input "Trail"
select select
type input "Traile"
select select
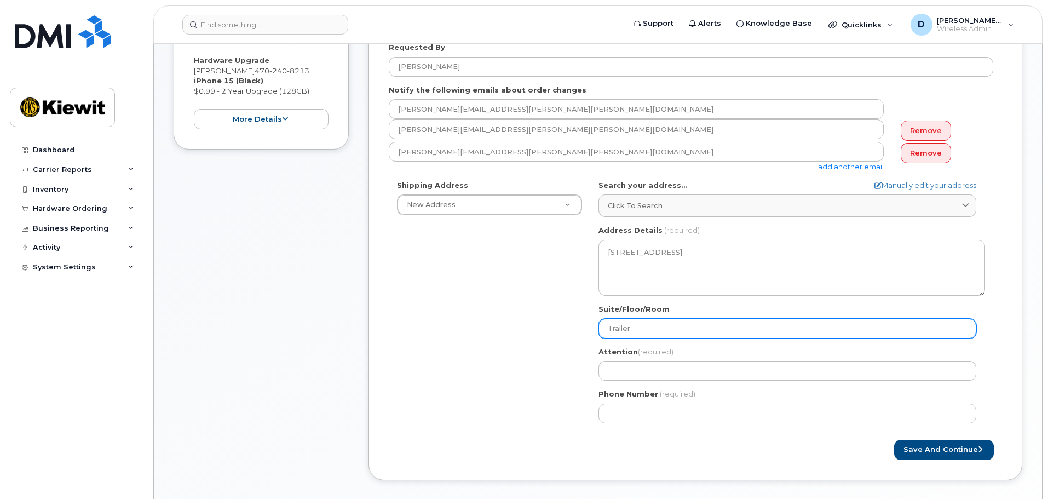
type input "Trailer"
select select
type input "Trailer t"
select select
type input "Trailer to"
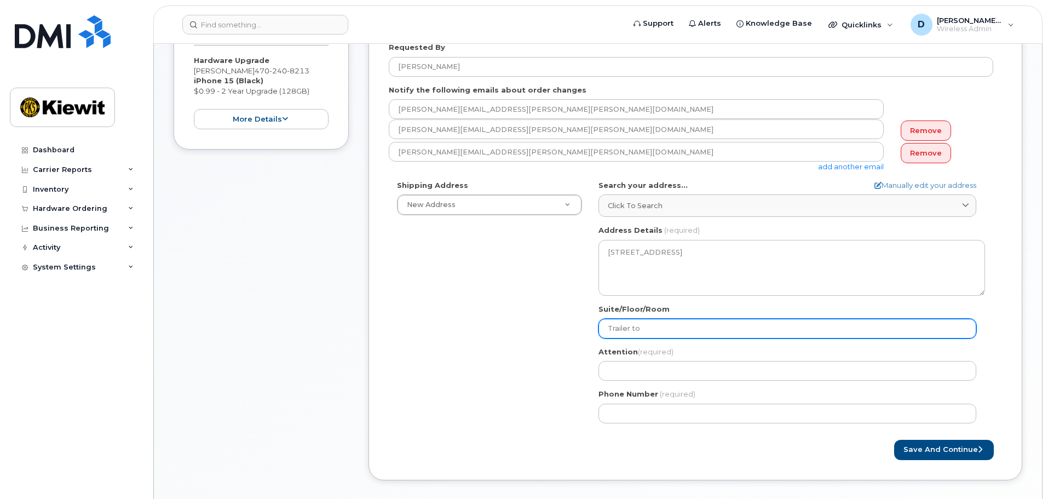
select select
type input "Trailer top"
select select
type input "Trailer top o"
select select
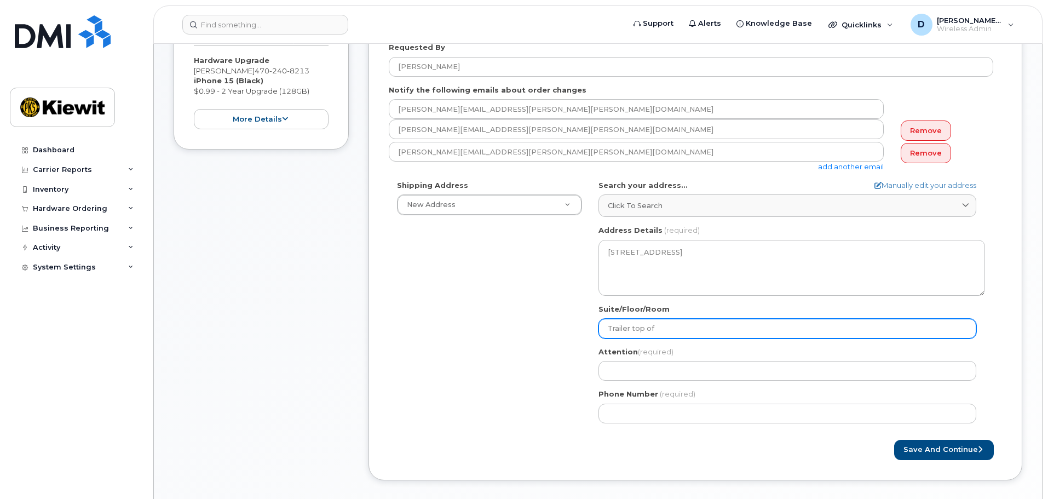
type input "Trailer top of"
select select
type input "Trailer top of h"
select select
type input "Trailer top of hi"
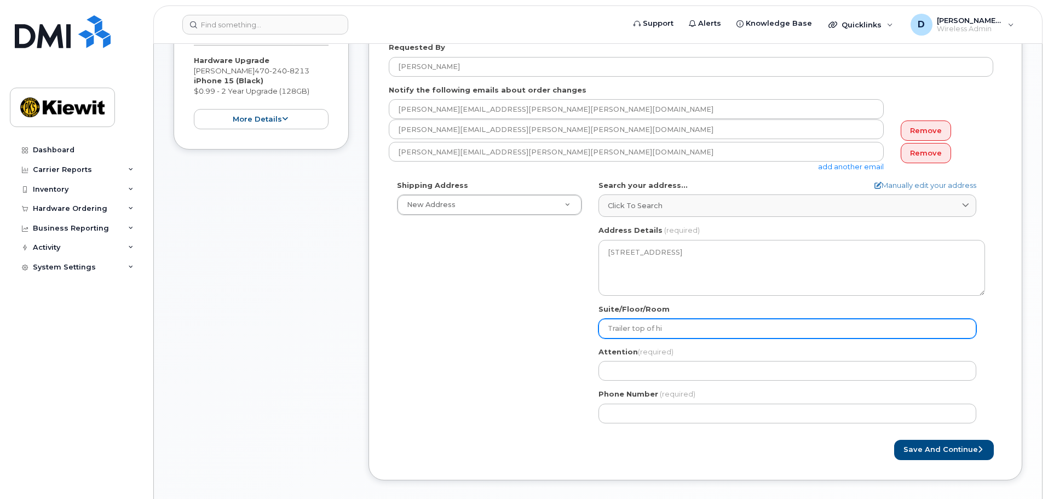
select select
type input "Trailer top of hih"
select select
type input "Trailer top of hihl"
select select
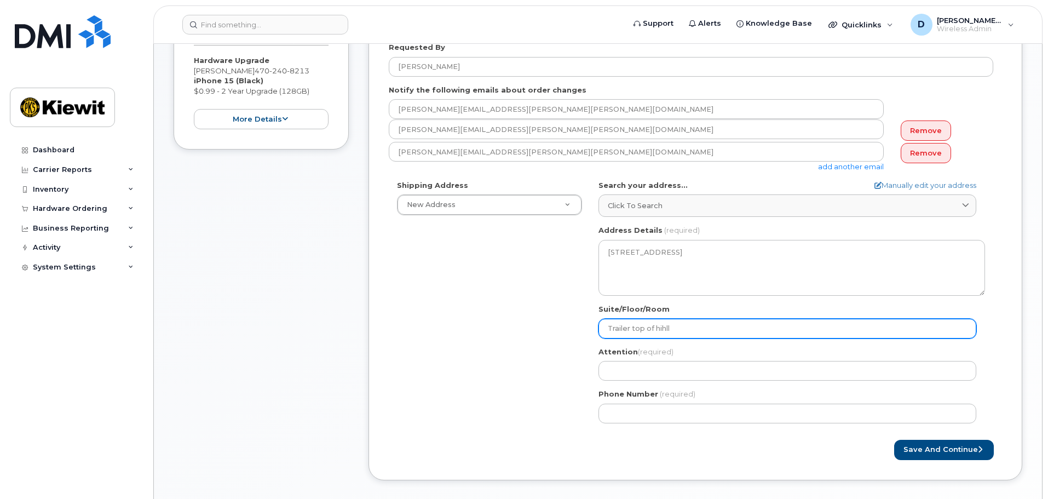
type input "Trailer top of hihll"
select select
type input "Trailer top of hihl"
select select
type input "Trailer top of hih"
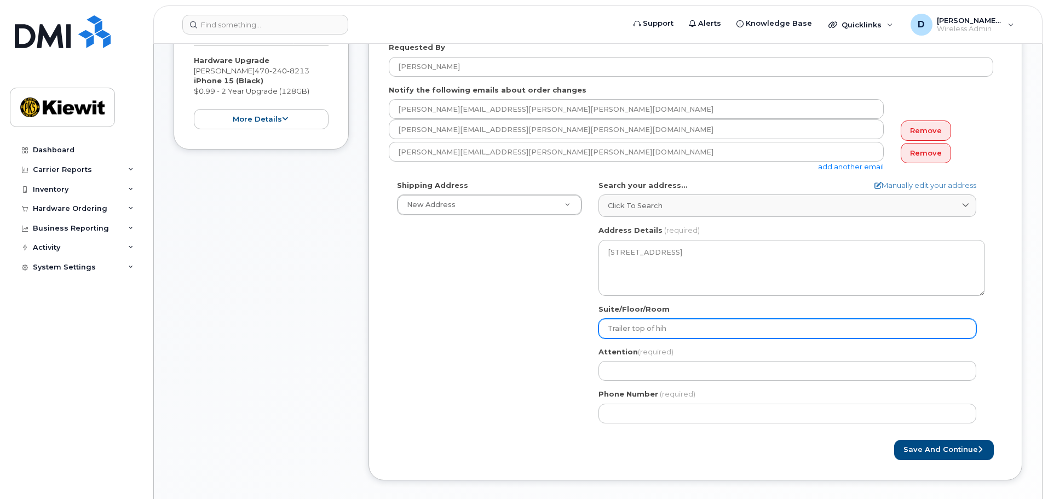
select select
type input "Trailer top of hi"
select select
type input "Trailer top of hil"
select select
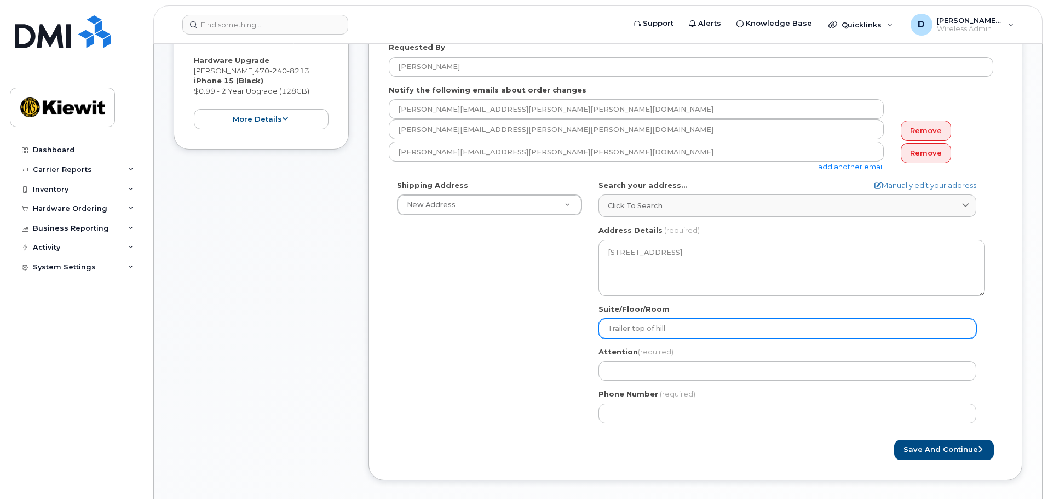
type input "Trailer top of hill"
select select
type input "Trailer top of hill o"
select select
type input "Trailer top of hill on"
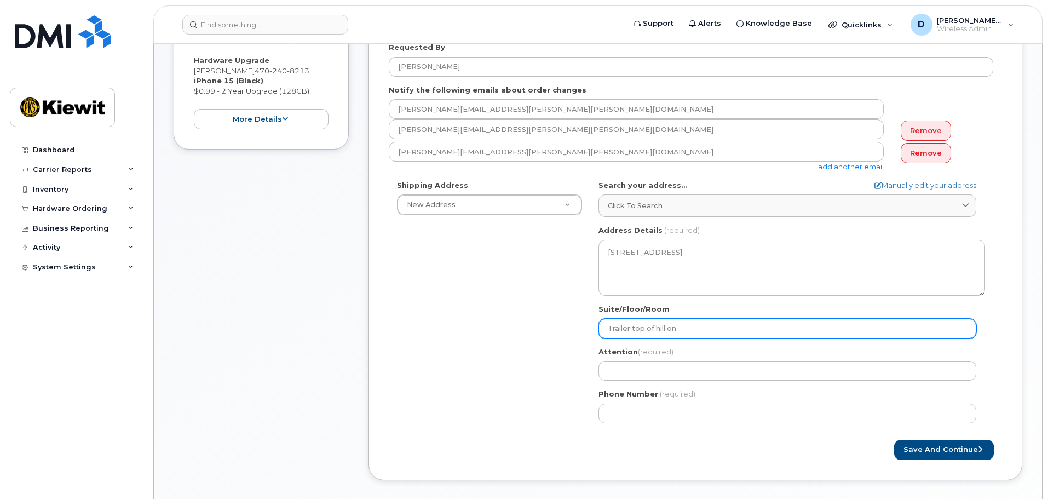
select select
type input "Trailer top of hill on r"
select select
type input "Trailer top of hill on ri"
select select
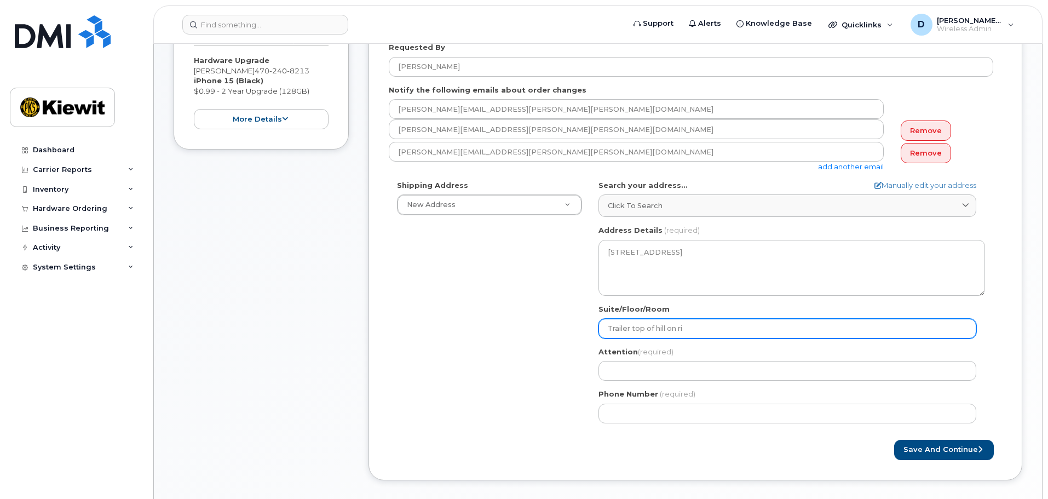
type input "Trailer top of hill on rig"
select select
type input "Trailer top of hill on righ"
select select
type input "Trailer top of hill on right"
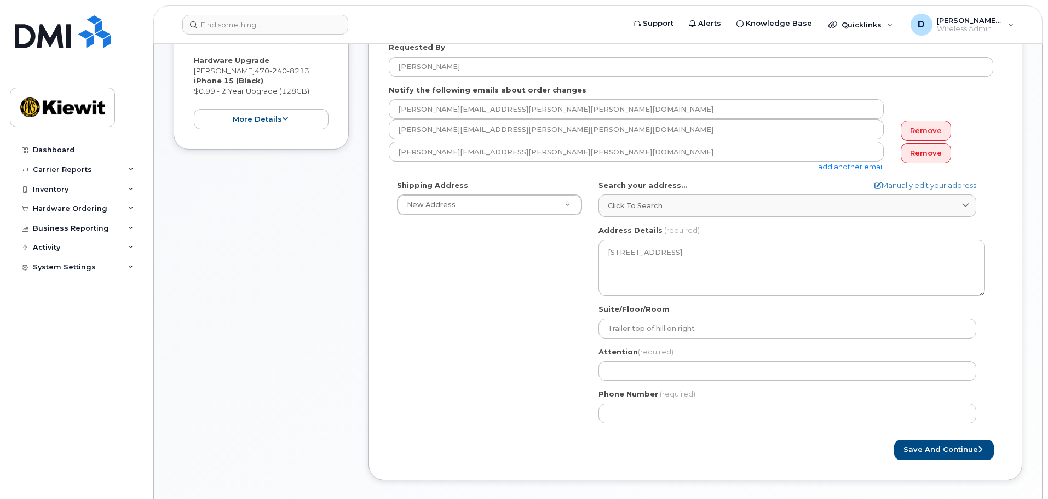
click at [575, 336] on div "Shipping Address New Address New Address GA Buford Search your address... Manua…" at bounding box center [691, 305] width 605 height 251
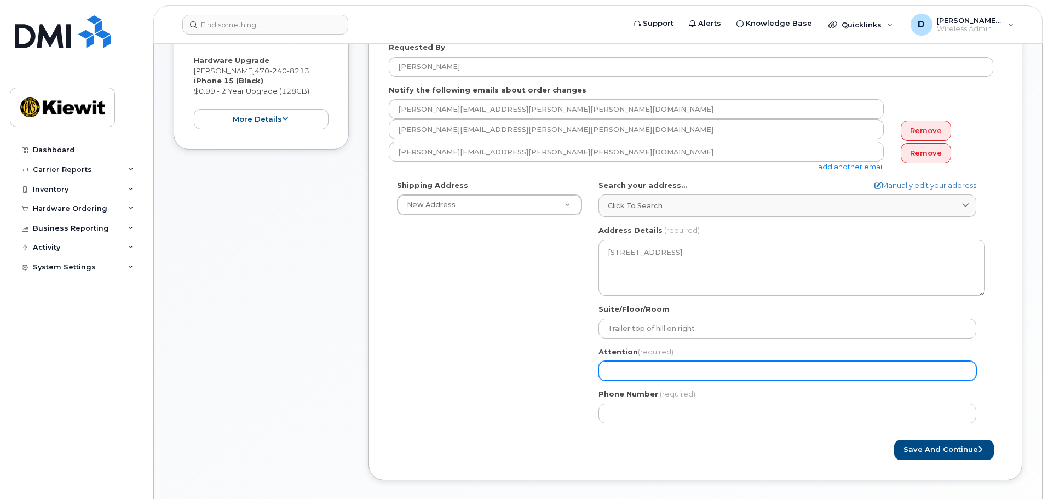
click at [626, 374] on input "Attention (required)" at bounding box center [788, 371] width 378 height 20
select select
type input "J"
select select
type input "Jo"
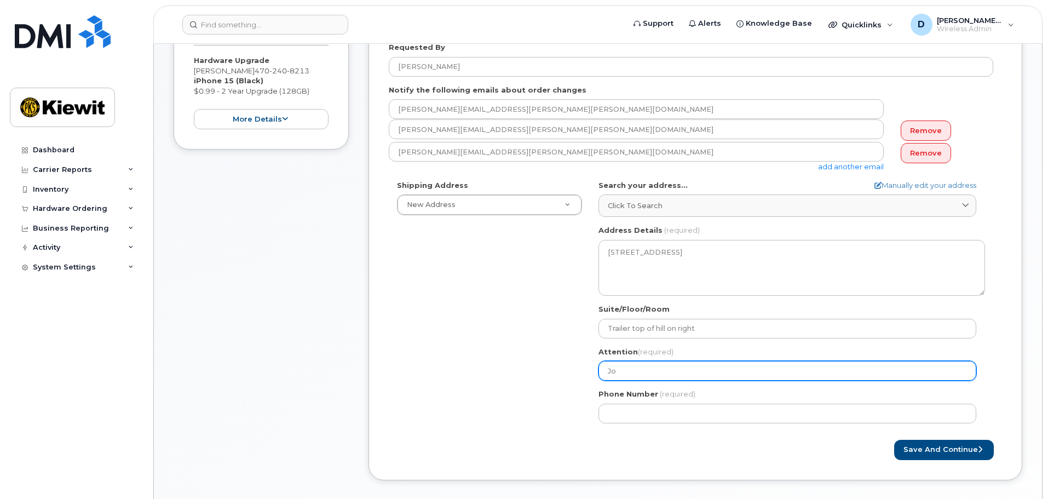
select select
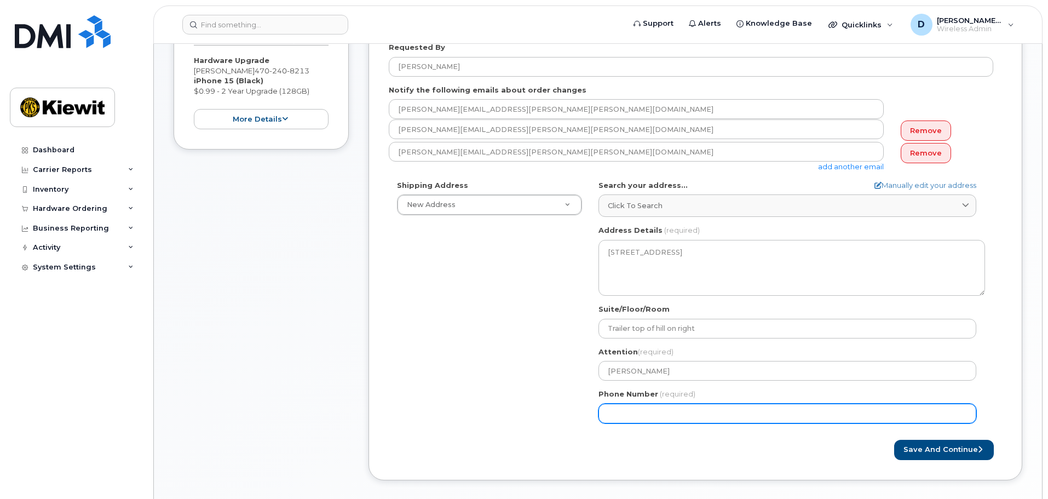
click at [604, 415] on input "Phone Number" at bounding box center [788, 414] width 378 height 20
click at [660, 411] on input "Phone Number" at bounding box center [788, 414] width 378 height 20
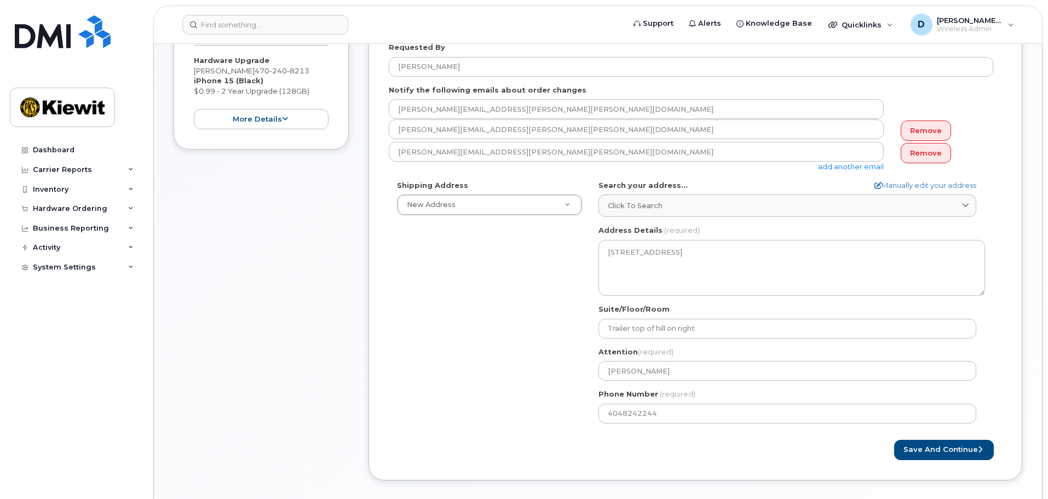
click at [556, 412] on div "Shipping Address New Address New Address GA Buford Search your address... Manua…" at bounding box center [691, 305] width 605 height 251
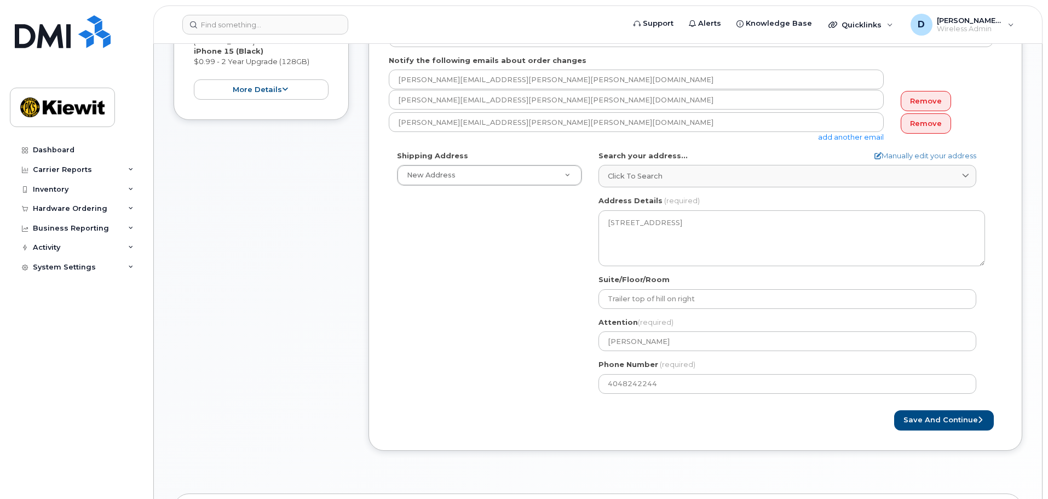
scroll to position [274, 0]
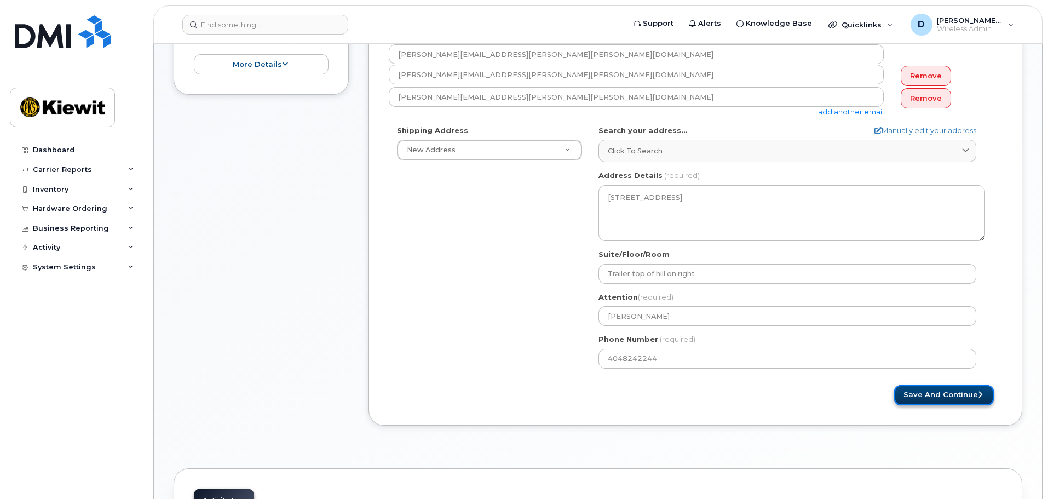
click at [938, 394] on button "Save and Continue" at bounding box center [944, 395] width 100 height 20
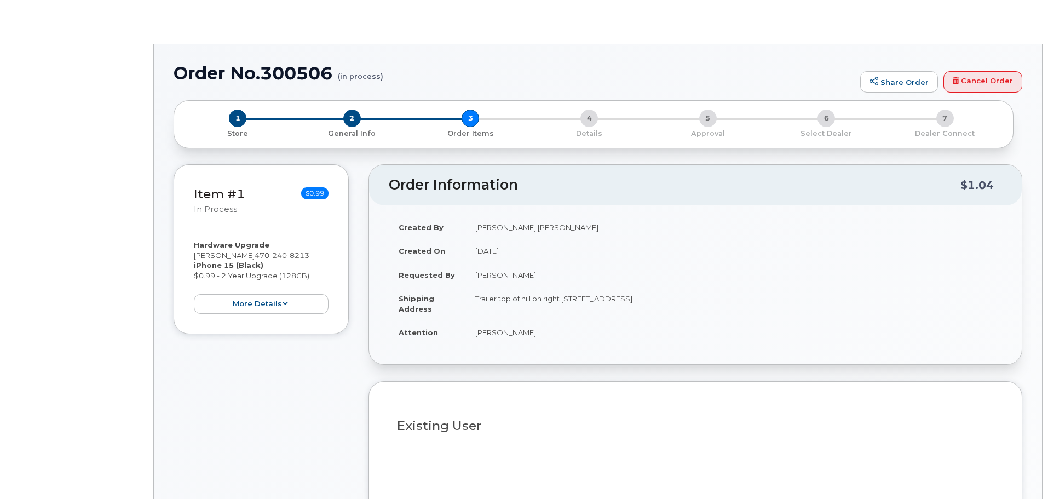
type input "[PERSON_NAME]"
radio input "true"
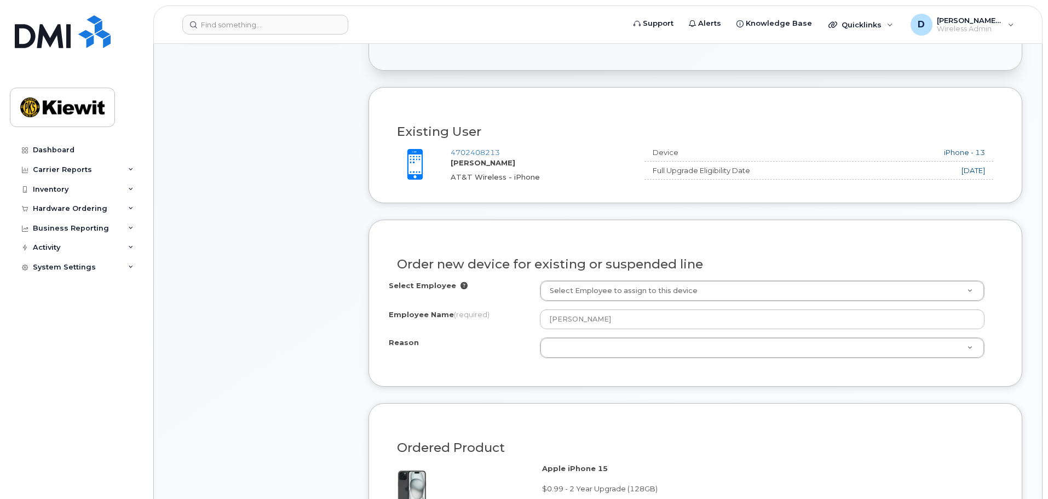
scroll to position [274, 0]
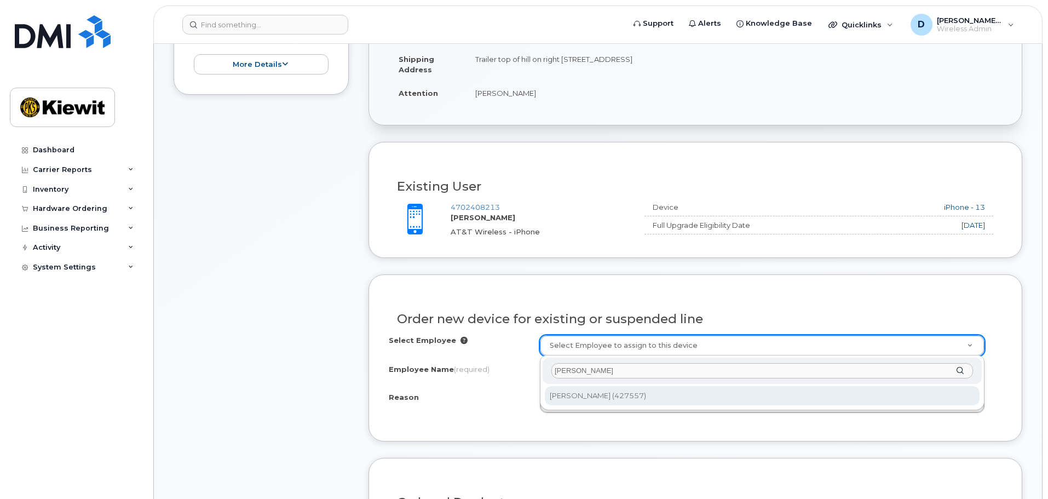
type input "brian lam"
type input "2155723"
type input "Brian Lamon"
select select
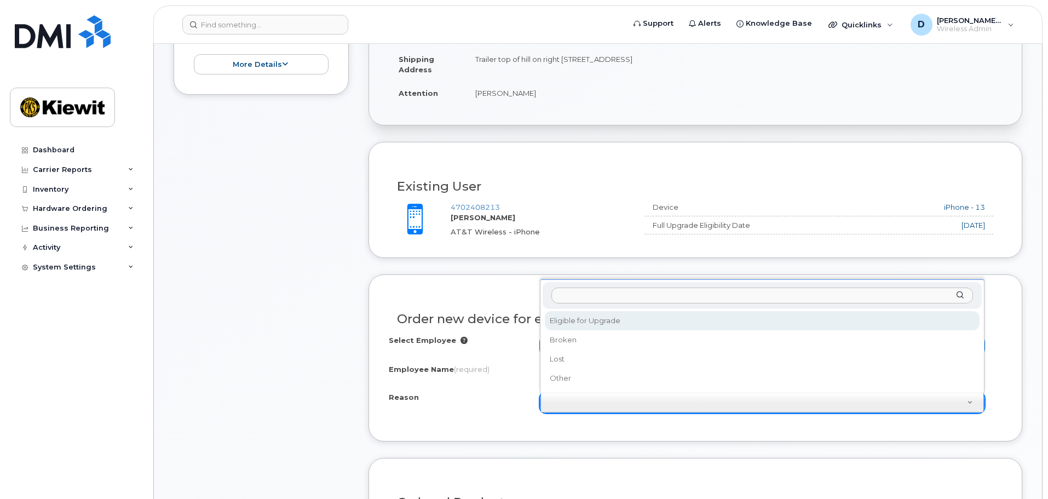
select select "eligible_for_upgrade"
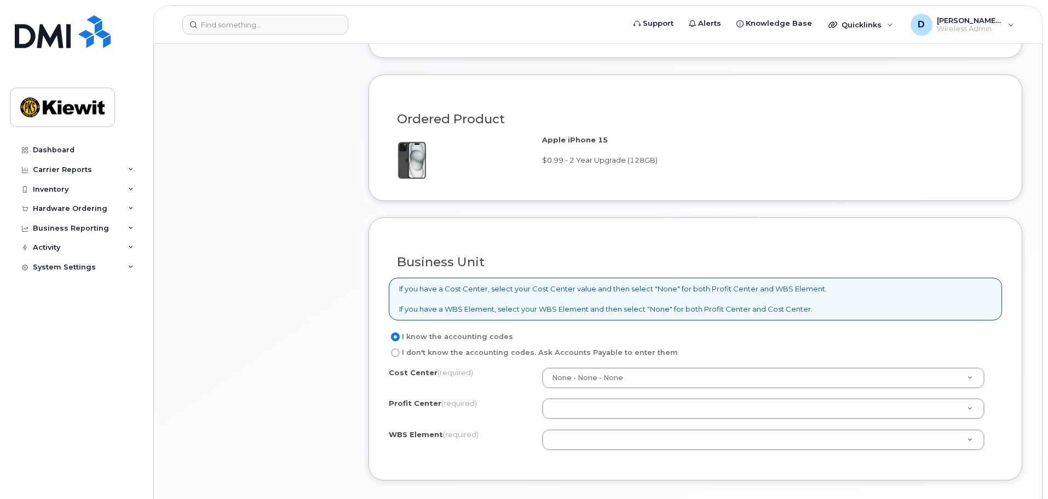
scroll to position [712, 0]
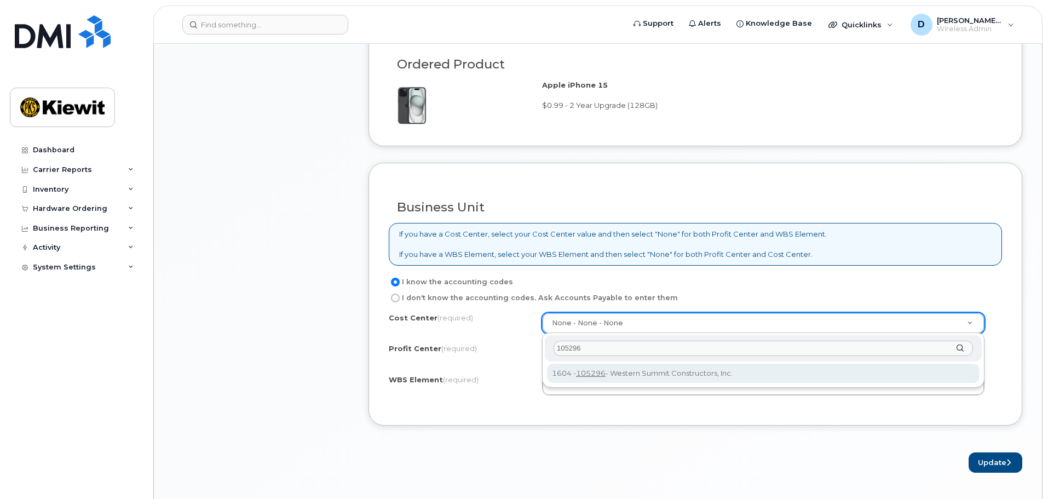
type input "105296"
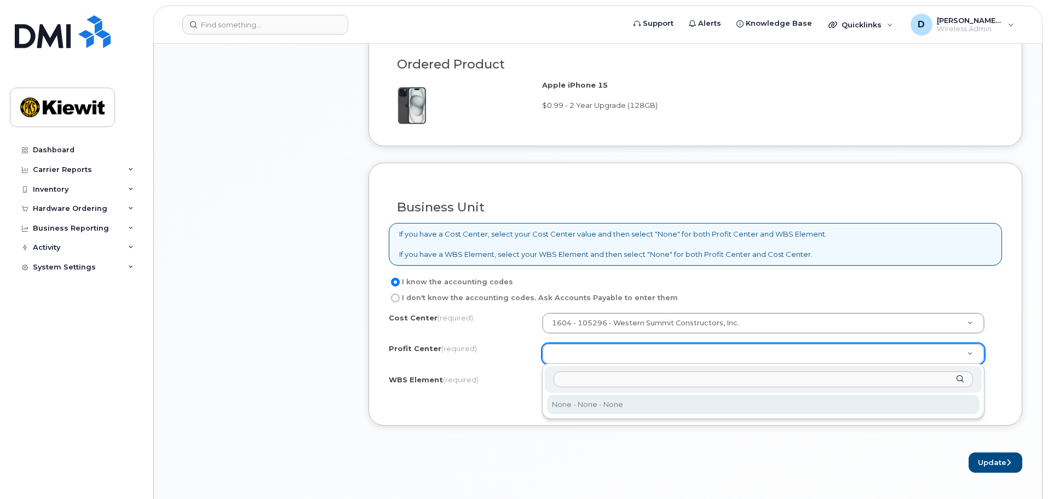
type input "g"
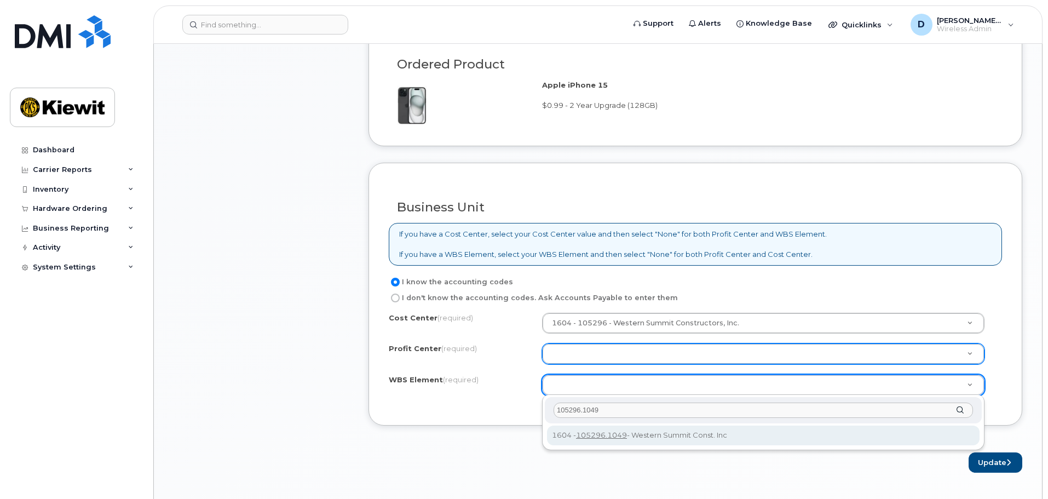
type input "105296.1049"
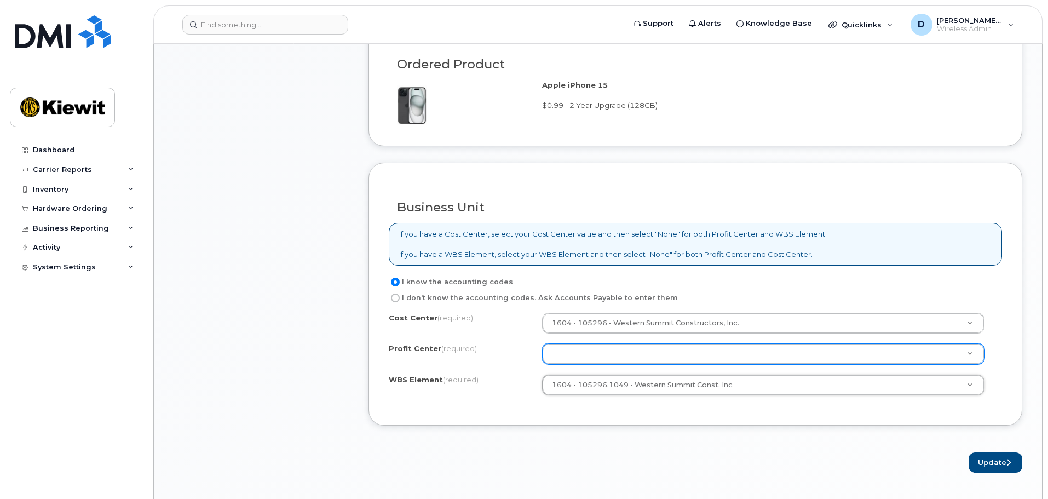
click at [529, 399] on div "Cost Center (required) 1604 - 105296 - Western Summit Constructors, Inc. 105296…" at bounding box center [695, 359] width 613 height 93
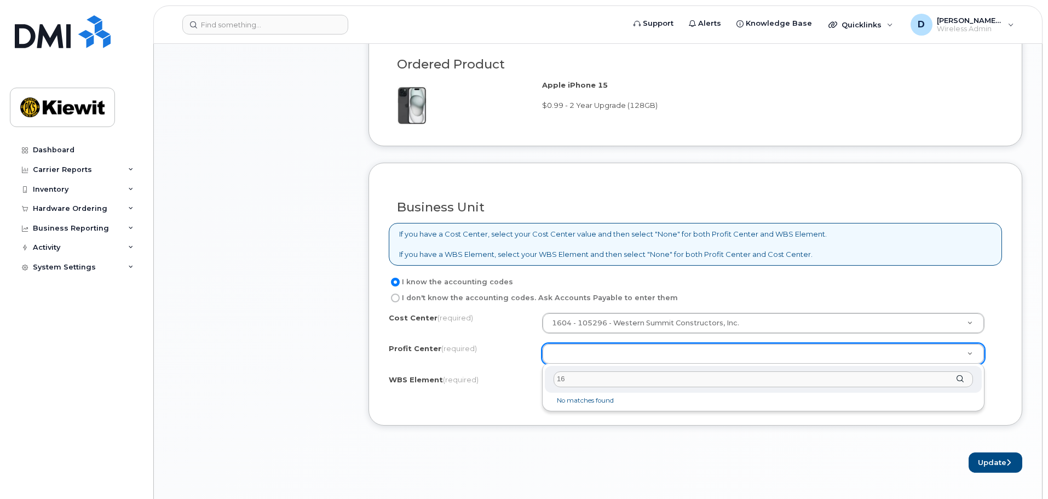
type input "1"
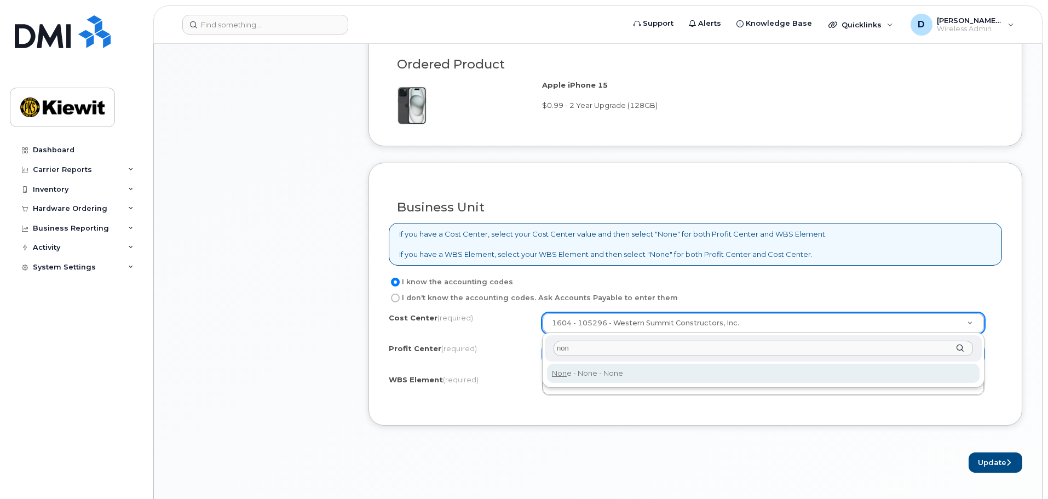
type input "non"
type input "None"
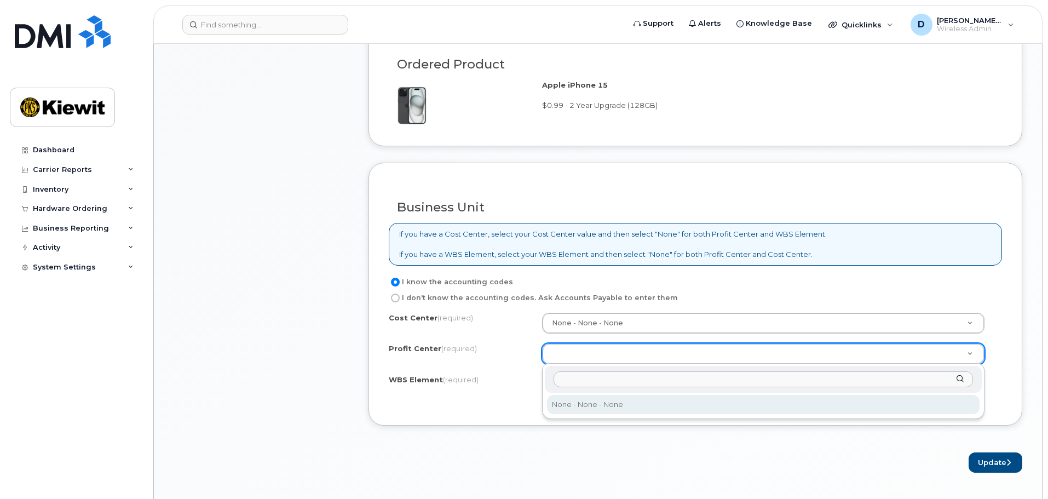
select select "None"
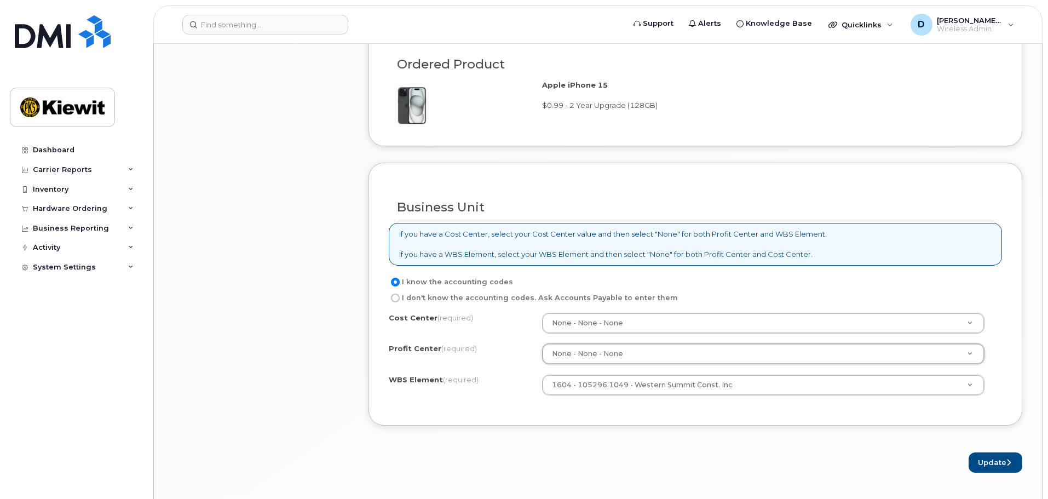
click at [517, 422] on div "Business Unit If you have a Cost Center, select your Cost Center value and then…" at bounding box center [696, 294] width 654 height 263
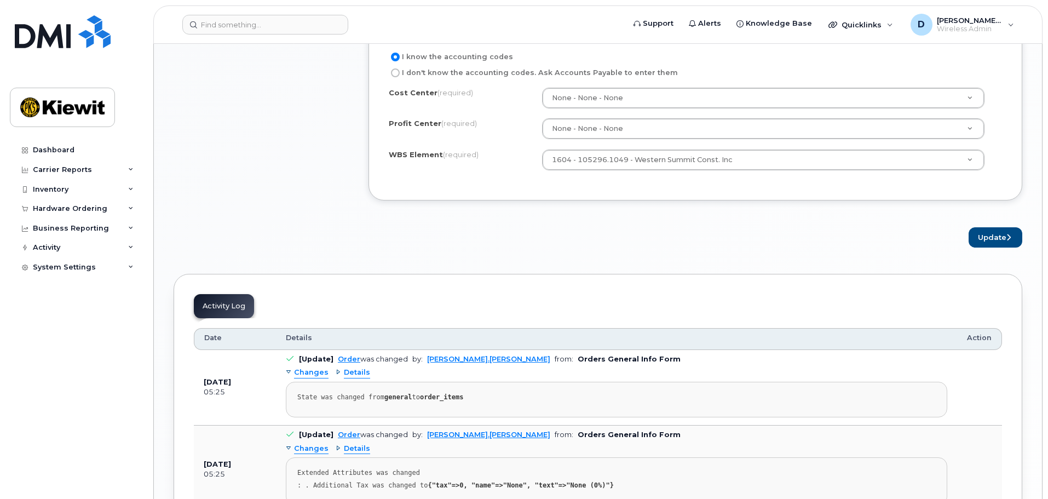
scroll to position [789, 0]
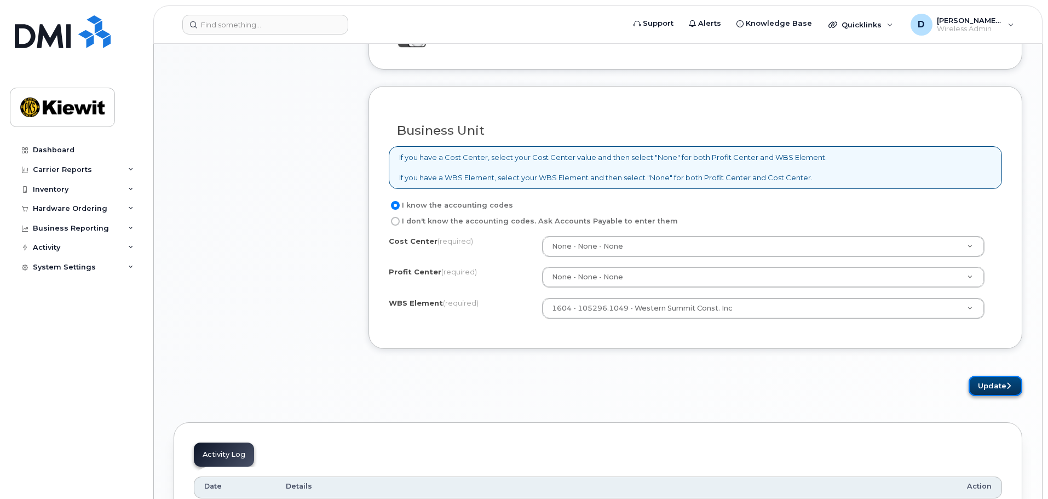
click at [988, 383] on button "Update" at bounding box center [996, 386] width 54 height 20
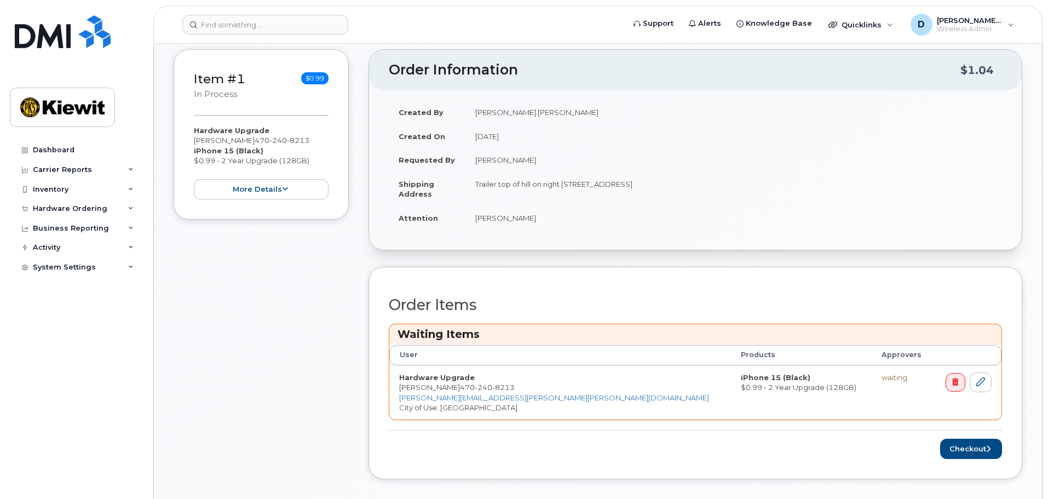
scroll to position [219, 0]
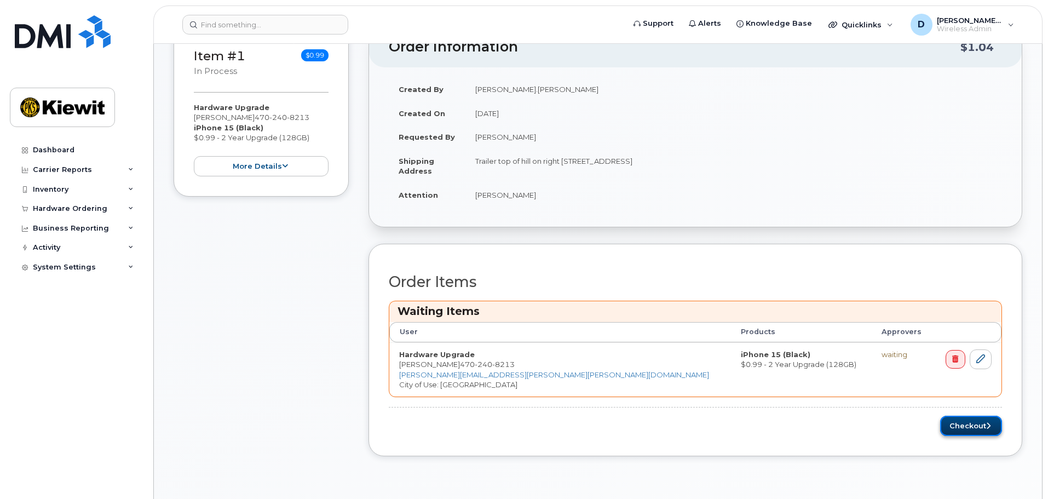
click at [971, 423] on button "Checkout" at bounding box center [972, 426] width 62 height 20
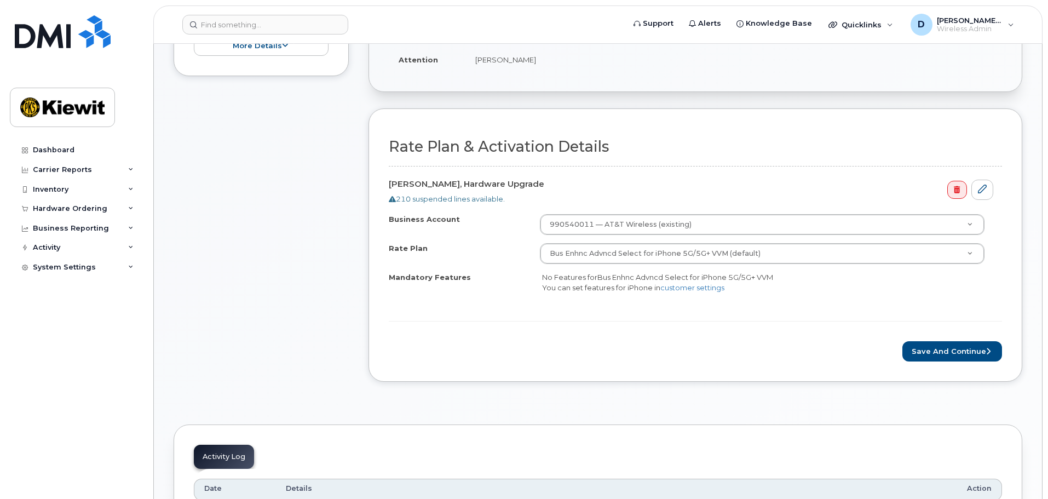
scroll to position [274, 0]
click at [962, 349] on button "Save and Continue" at bounding box center [953, 350] width 100 height 20
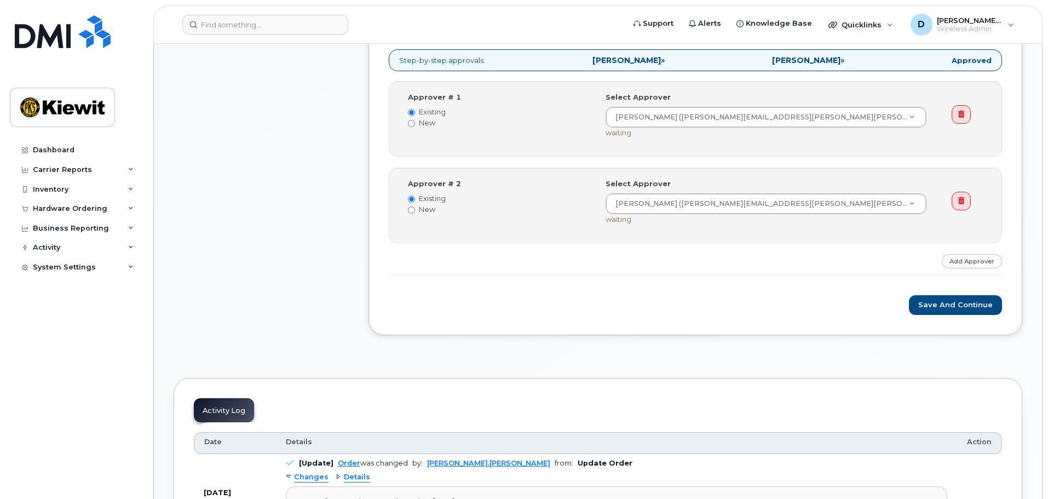
scroll to position [438, 0]
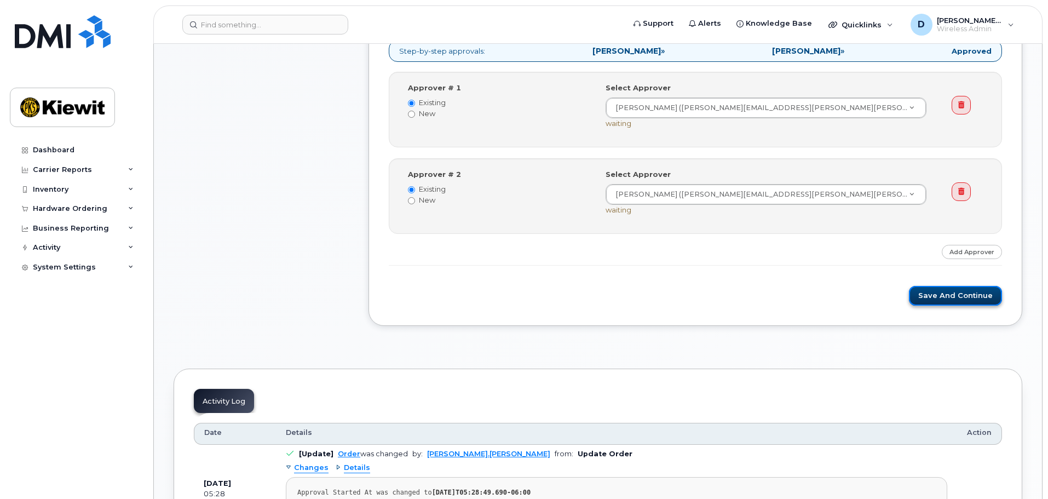
click at [949, 298] on button "Save and Continue" at bounding box center [955, 296] width 93 height 20
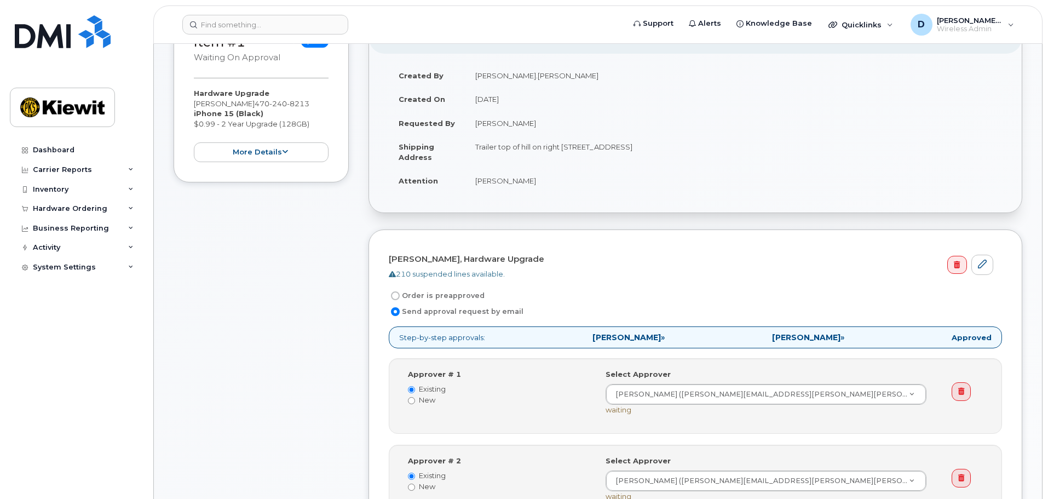
scroll to position [164, 0]
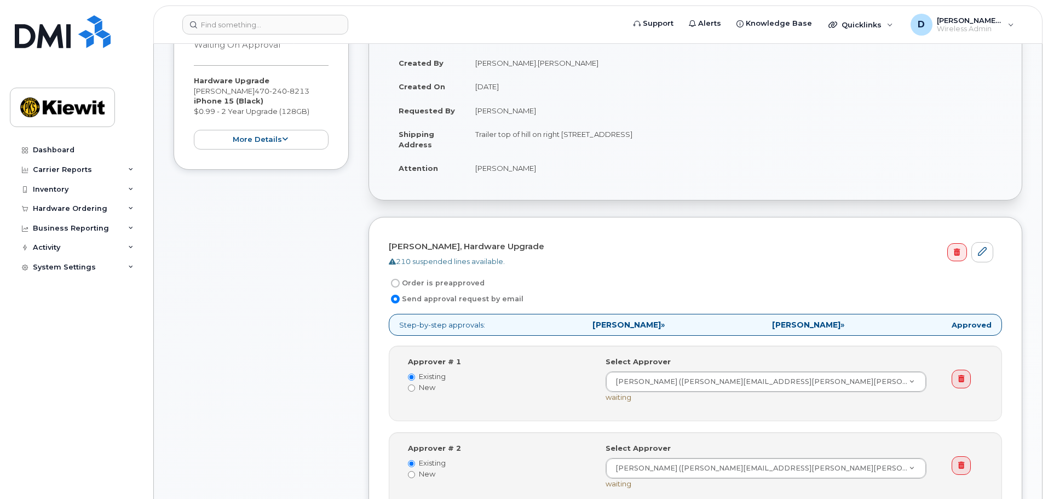
click at [397, 282] on input "Order is preapproved" at bounding box center [395, 283] width 9 height 9
radio input "true"
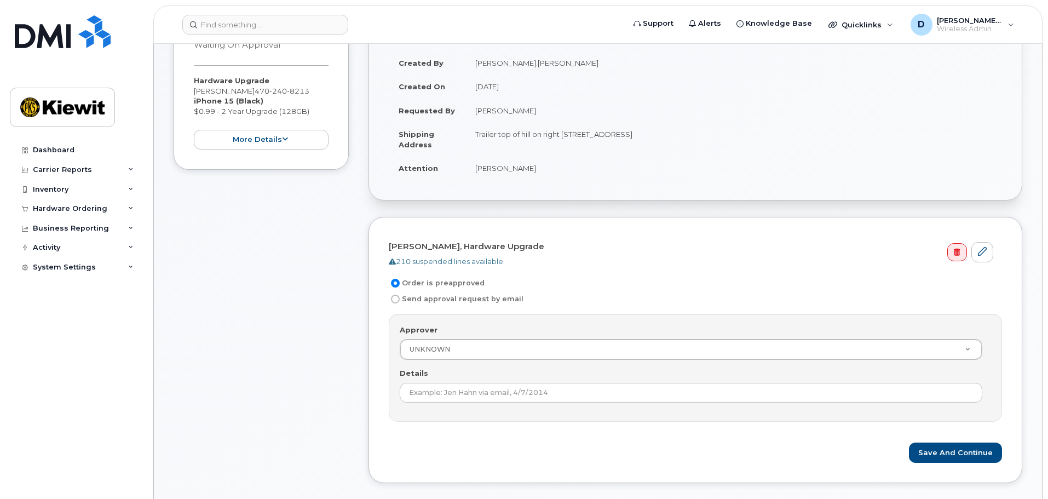
click at [399, 300] on input "Send approval request by email" at bounding box center [395, 299] width 9 height 9
radio input "true"
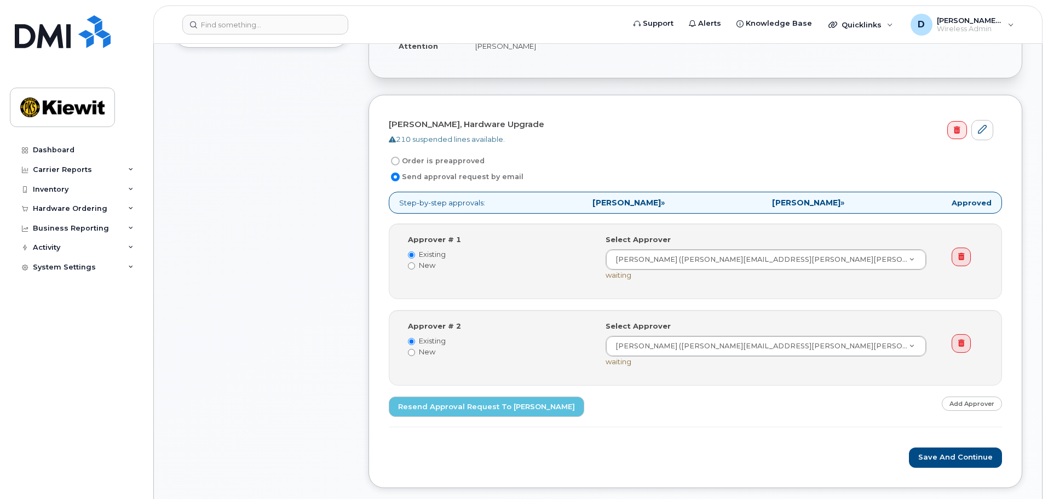
scroll to position [274, 0]
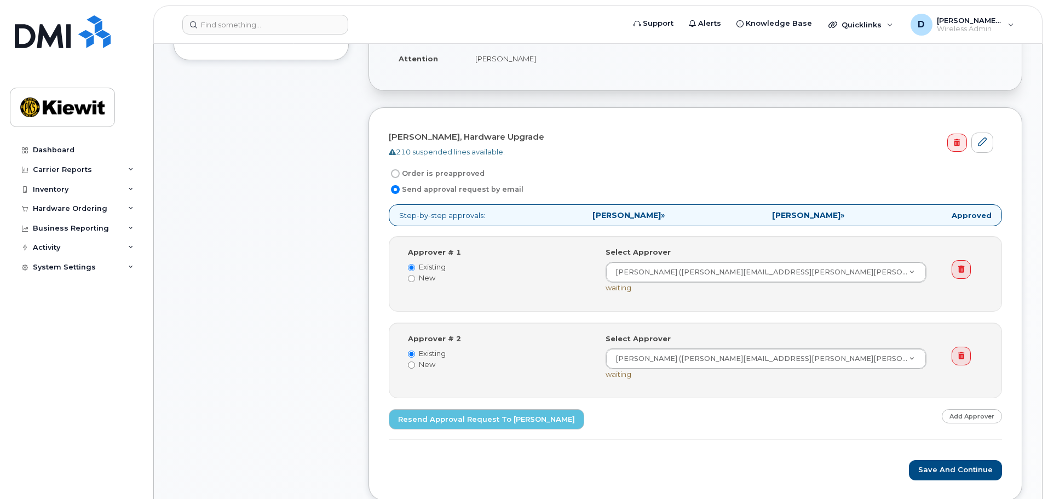
click at [397, 175] on input "Order is preapproved" at bounding box center [395, 173] width 9 height 9
radio input "true"
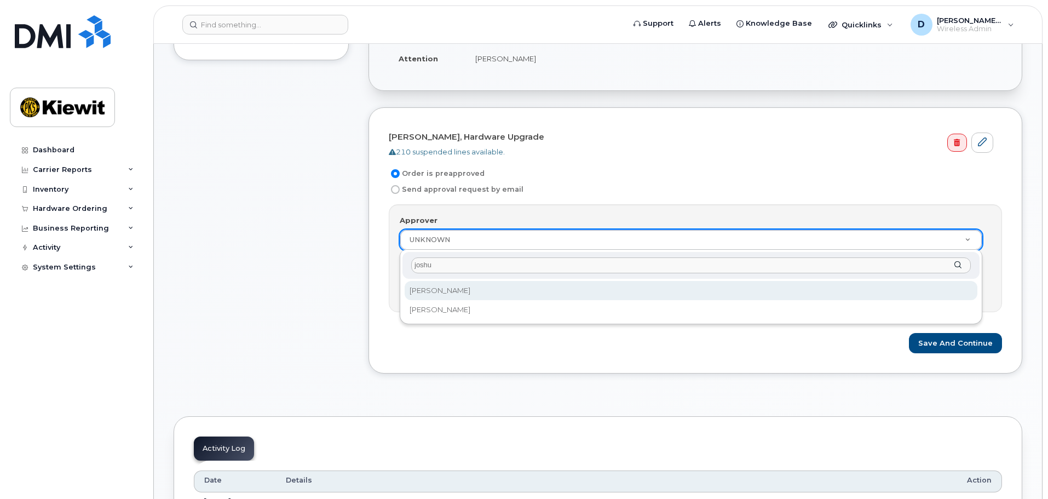
type input "joshu"
select select "2150253"
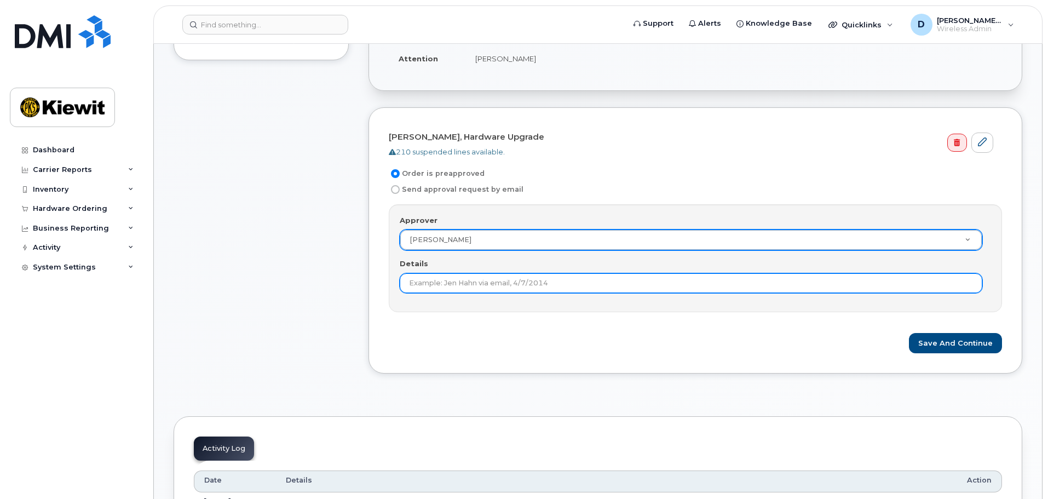
click at [464, 284] on input "Details" at bounding box center [691, 283] width 583 height 20
type input "[PERSON_NAME] via email [DATE]"
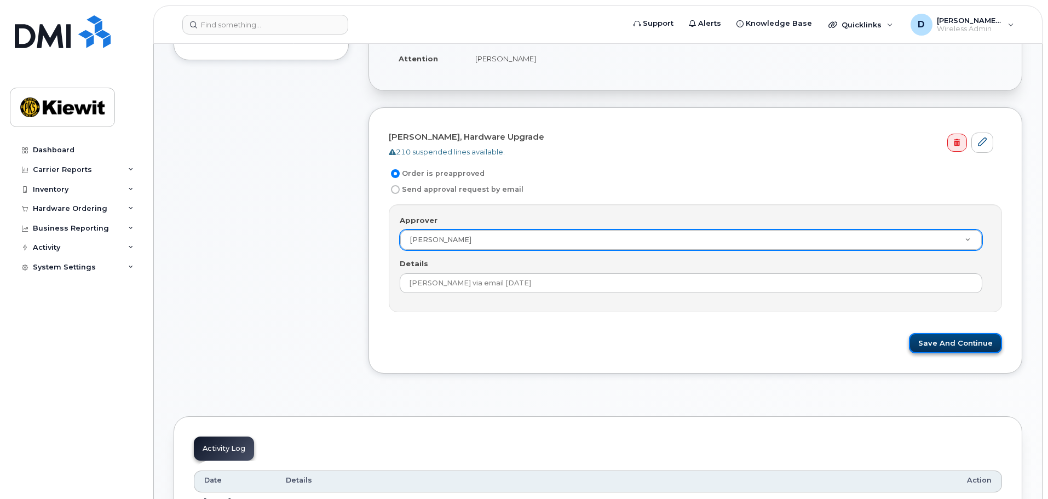
click at [955, 340] on button "Save and Continue" at bounding box center [955, 343] width 93 height 20
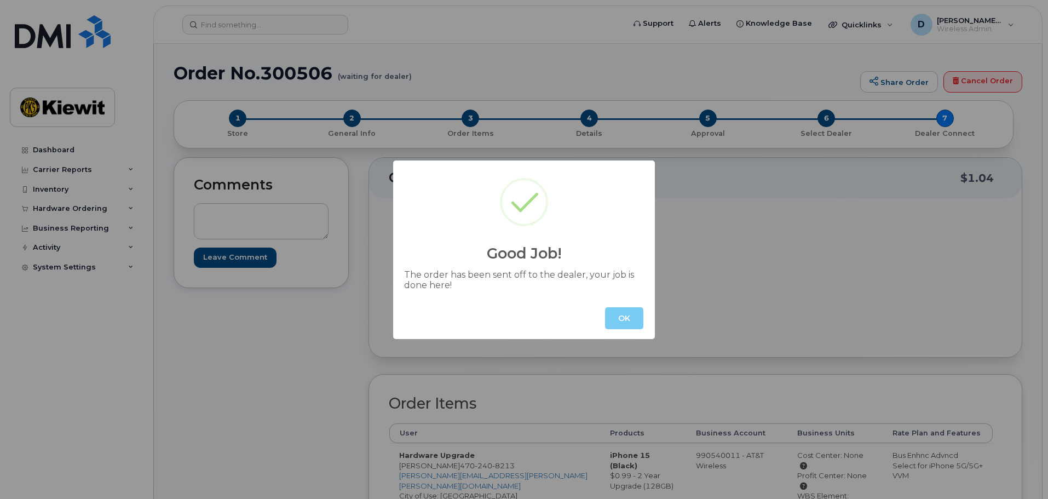
click at [628, 320] on button "OK" at bounding box center [624, 318] width 38 height 22
